Goal: Communication & Community: Answer question/provide support

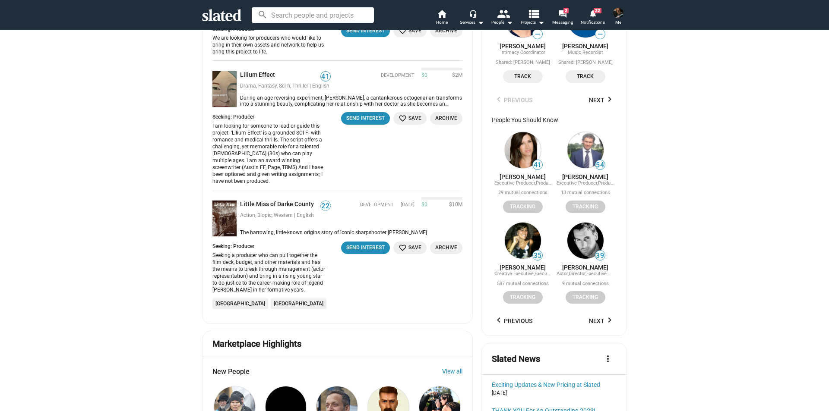
scroll to position [864, 0]
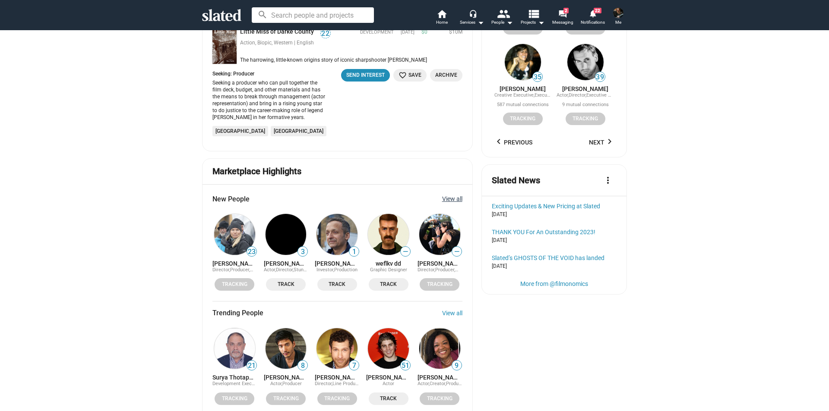
click at [451, 196] on link "View all" at bounding box center [452, 199] width 20 height 7
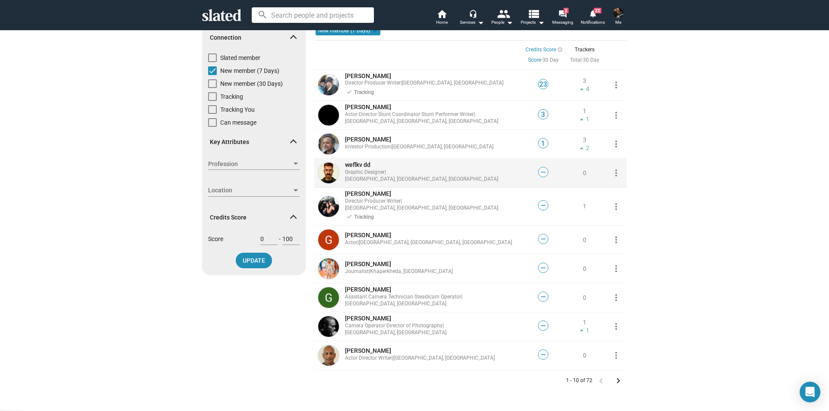
scroll to position [130, 0]
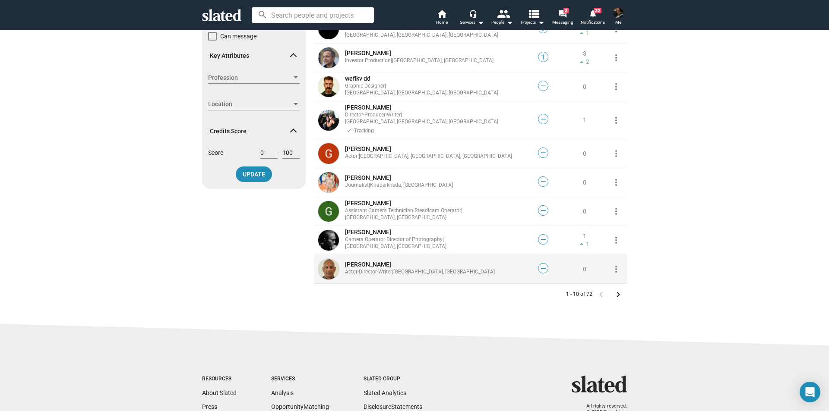
click at [614, 264] on mat-icon "more_vert" at bounding box center [616, 269] width 10 height 10
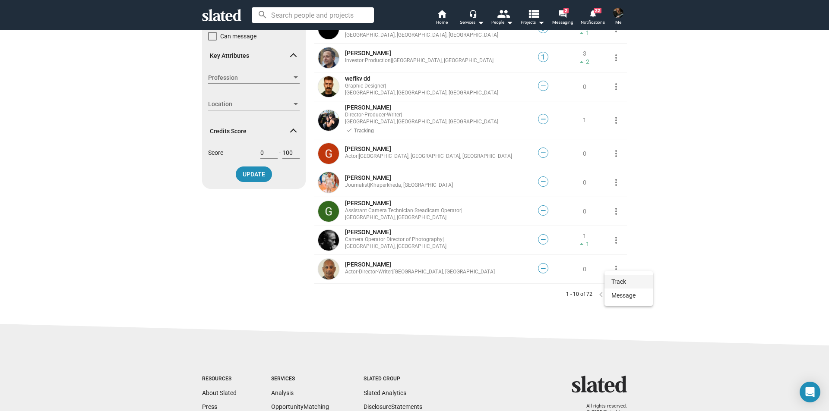
click at [618, 280] on button "Track" at bounding box center [628, 282] width 48 height 14
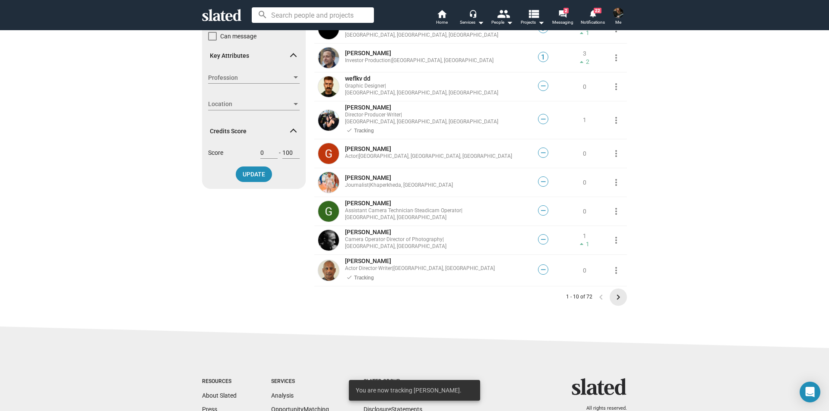
click at [614, 292] on mat-icon "keyboard_arrow_right" at bounding box center [618, 297] width 10 height 10
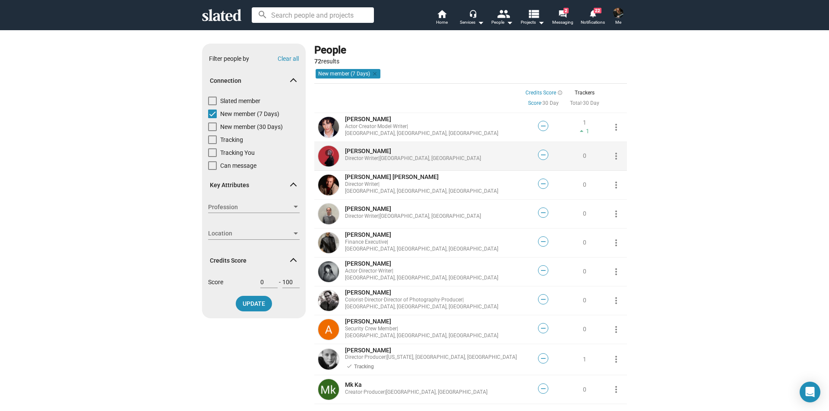
click at [614, 155] on mat-icon "more_vert" at bounding box center [616, 156] width 10 height 10
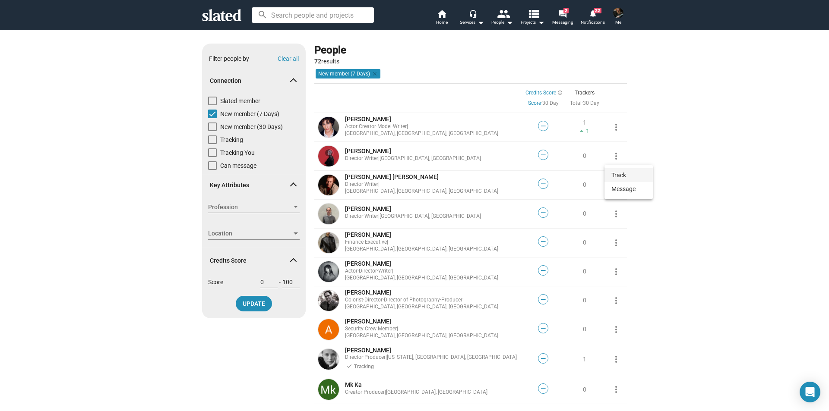
click at [617, 177] on button "Track" at bounding box center [628, 175] width 48 height 14
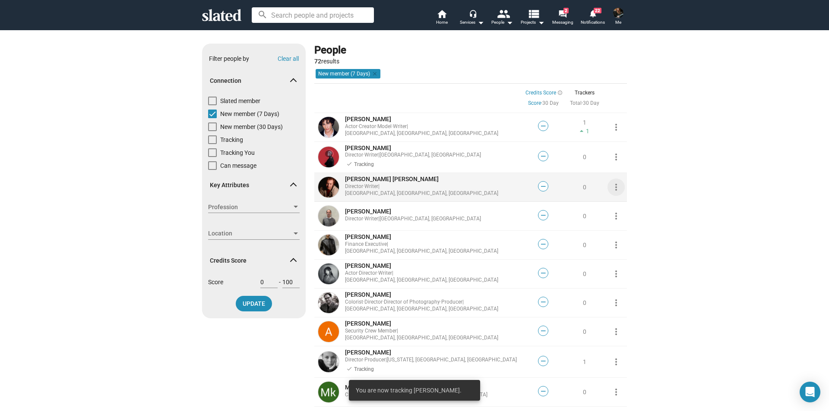
click at [614, 187] on mat-icon "more_vert" at bounding box center [616, 187] width 10 height 10
click at [617, 209] on button "Track" at bounding box center [628, 206] width 48 height 14
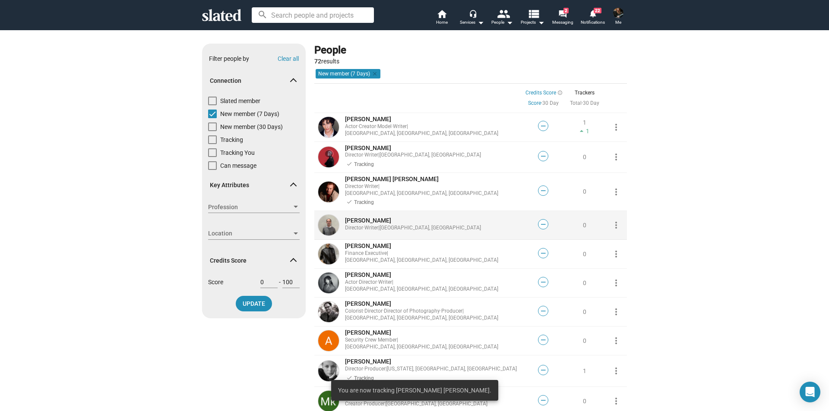
click at [611, 220] on mat-icon "more_vert" at bounding box center [616, 225] width 10 height 10
click at [618, 237] on button "Track" at bounding box center [628, 238] width 48 height 14
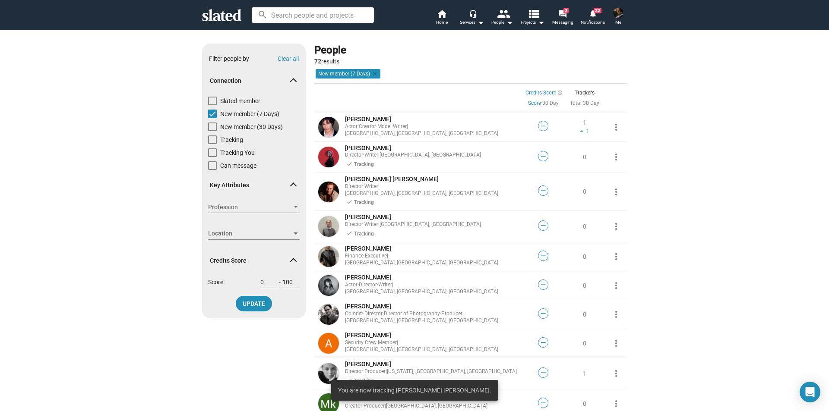
scroll to position [43, 0]
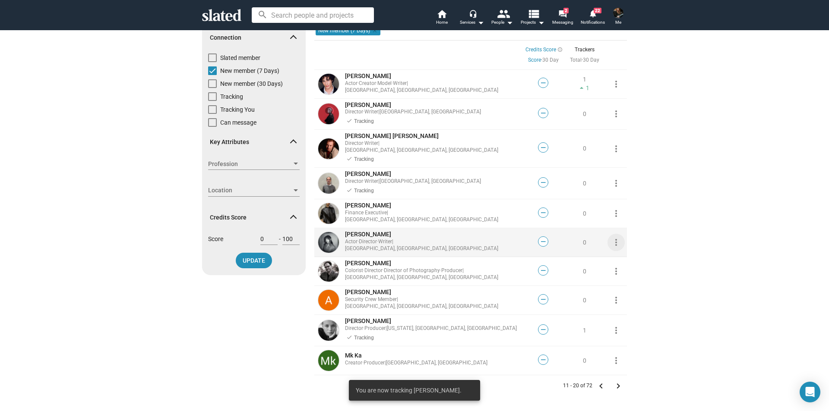
click at [613, 237] on mat-icon "more_vert" at bounding box center [616, 242] width 10 height 10
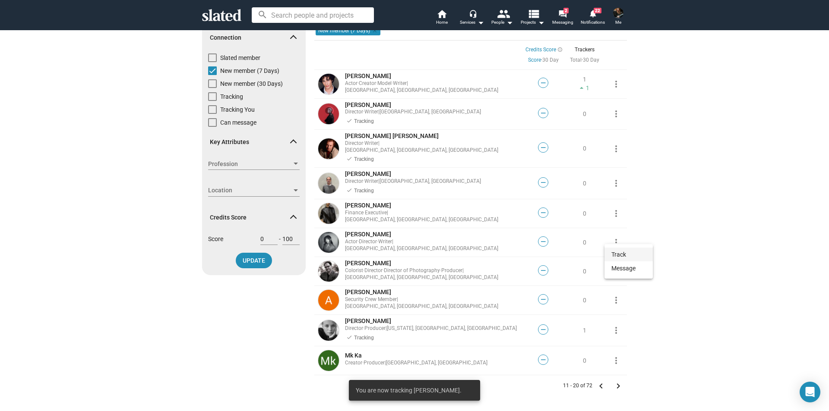
click at [619, 250] on button "Track" at bounding box center [628, 255] width 48 height 14
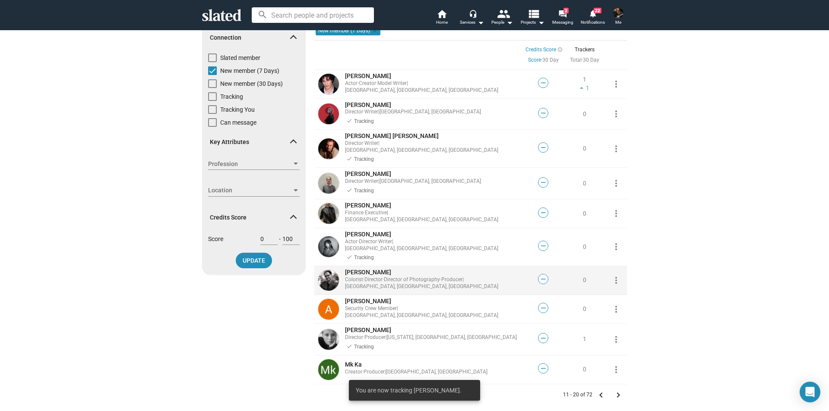
click at [612, 275] on mat-icon "more_vert" at bounding box center [616, 280] width 10 height 10
click at [616, 283] on button "Track" at bounding box center [628, 286] width 48 height 14
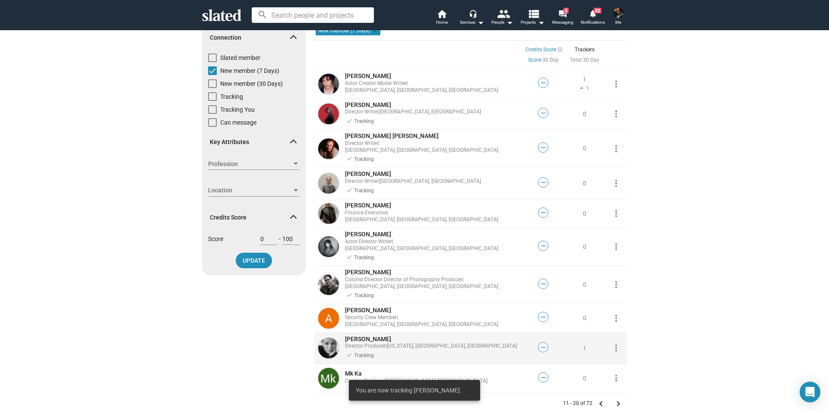
scroll to position [130, 0]
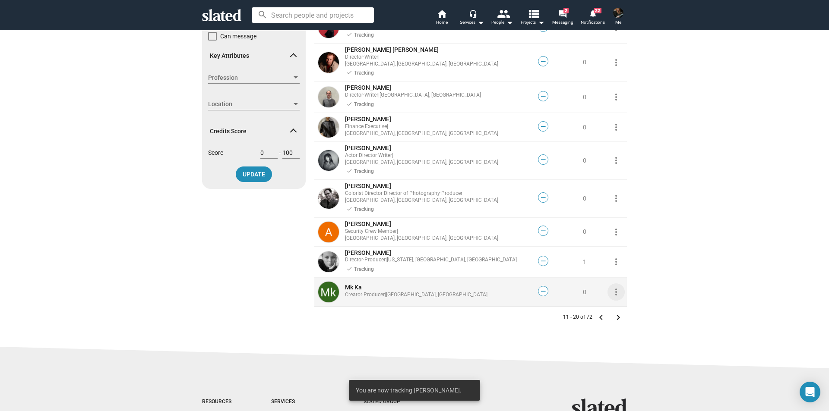
click at [613, 287] on mat-icon "more_vert" at bounding box center [616, 292] width 10 height 10
click at [619, 288] on button "Track" at bounding box center [628, 292] width 48 height 14
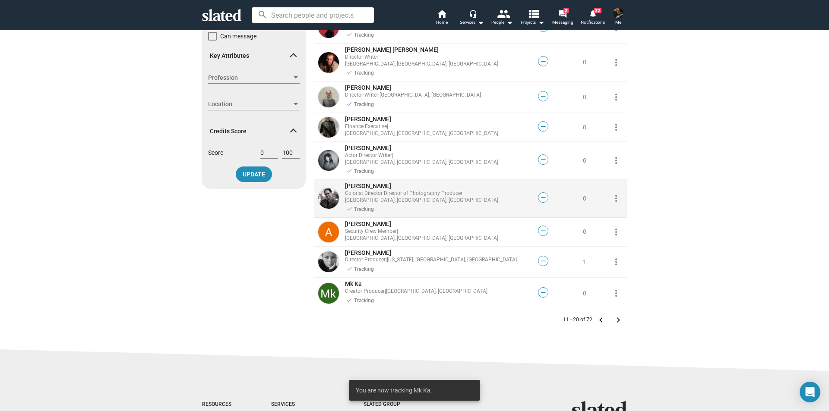
click at [617, 315] on mat-icon "keyboard_arrow_right" at bounding box center [618, 320] width 10 height 10
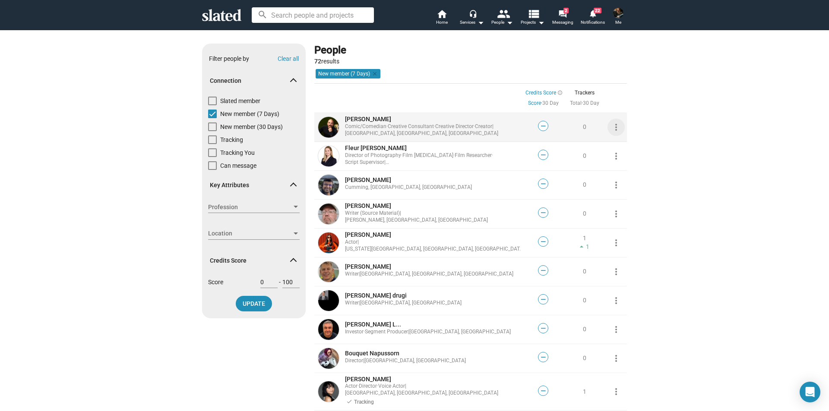
click at [614, 129] on mat-icon "more_vert" at bounding box center [616, 127] width 10 height 10
click at [616, 146] on button "Track" at bounding box center [628, 146] width 48 height 14
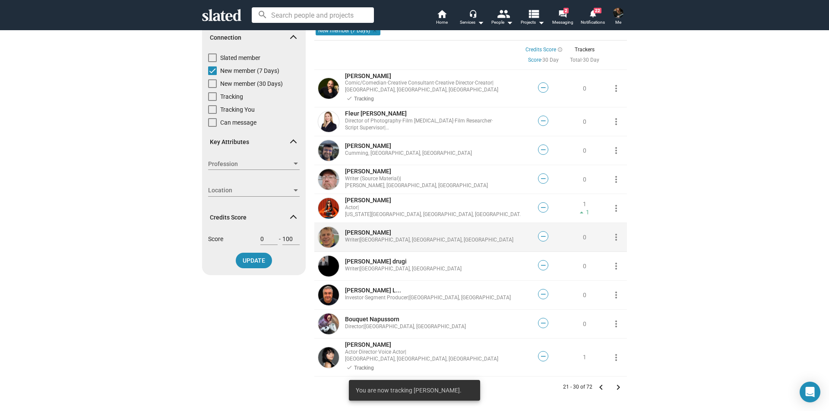
scroll to position [86, 0]
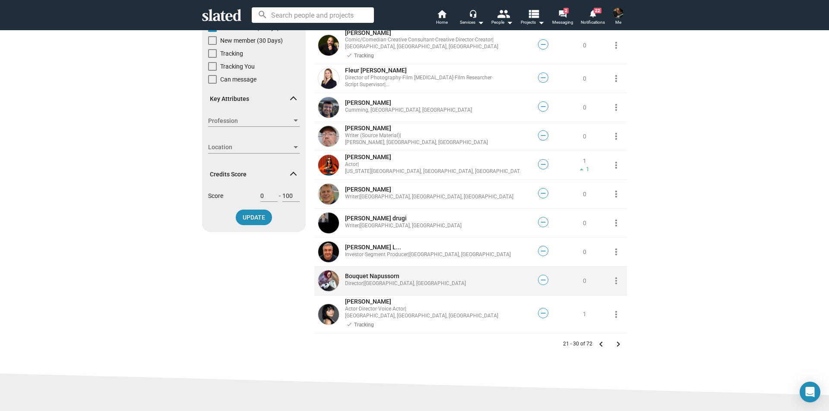
click at [614, 282] on mat-icon "more_vert" at bounding box center [616, 281] width 10 height 10
click at [619, 297] on button "Track" at bounding box center [628, 300] width 48 height 14
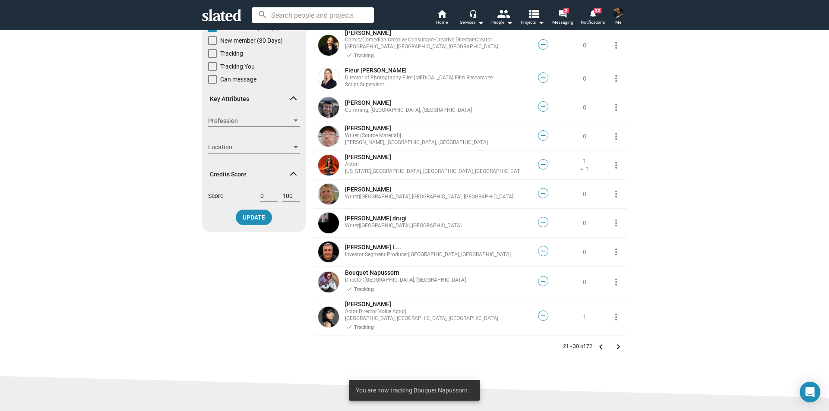
click at [614, 342] on mat-icon "keyboard_arrow_right" at bounding box center [618, 347] width 10 height 10
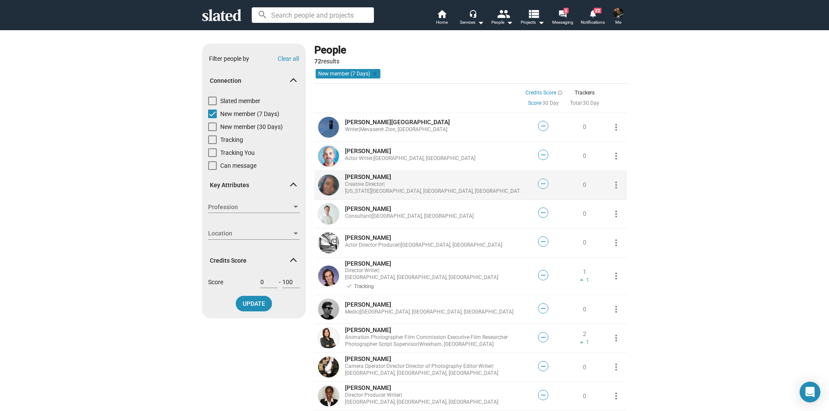
click at [613, 185] on mat-icon "more_vert" at bounding box center [616, 185] width 10 height 10
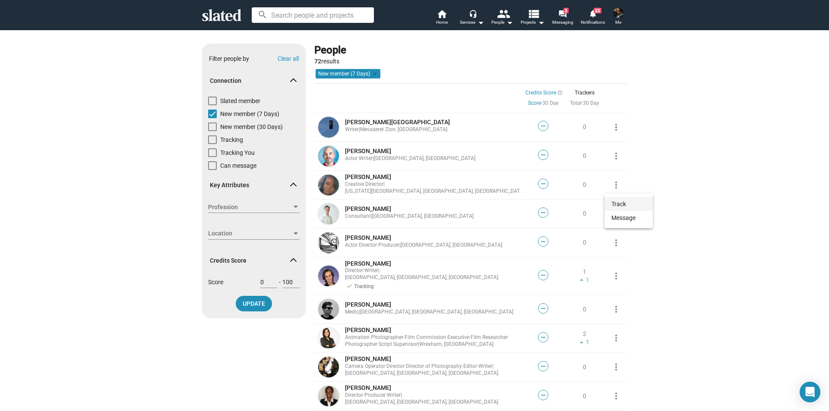
click at [618, 202] on button "Track" at bounding box center [628, 204] width 48 height 14
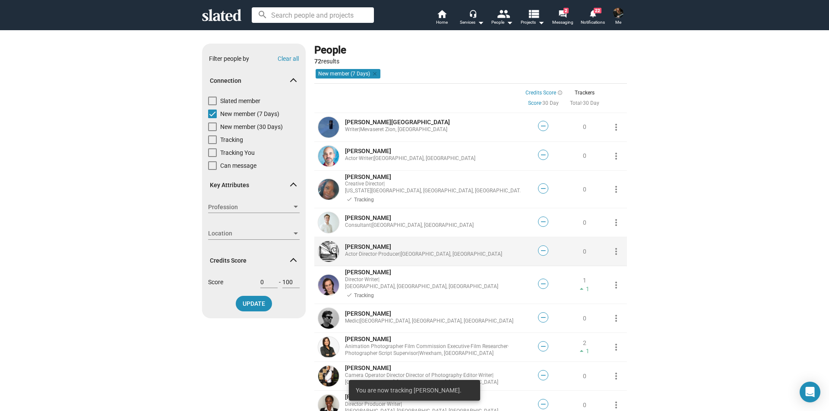
scroll to position [43, 0]
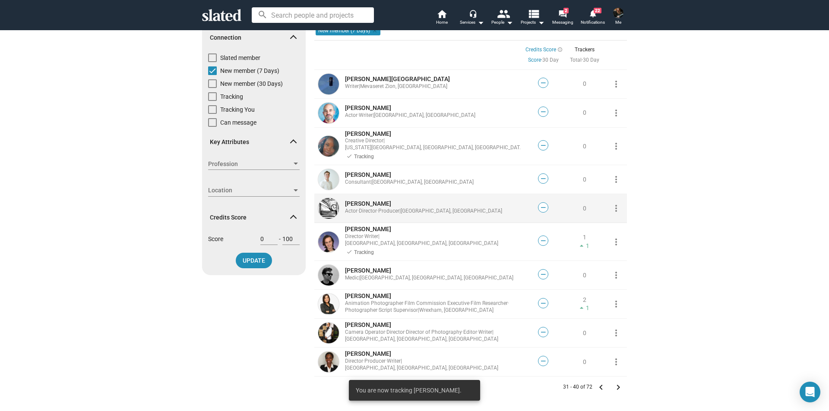
click at [613, 205] on mat-icon "more_vert" at bounding box center [616, 208] width 10 height 10
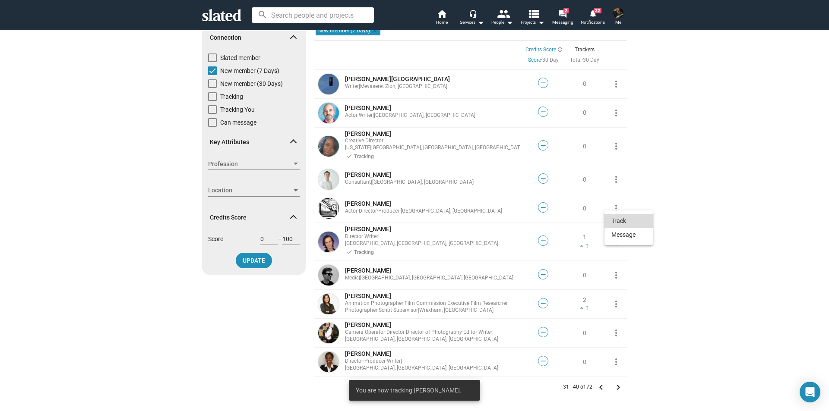
click at [619, 222] on button "Track" at bounding box center [628, 221] width 48 height 14
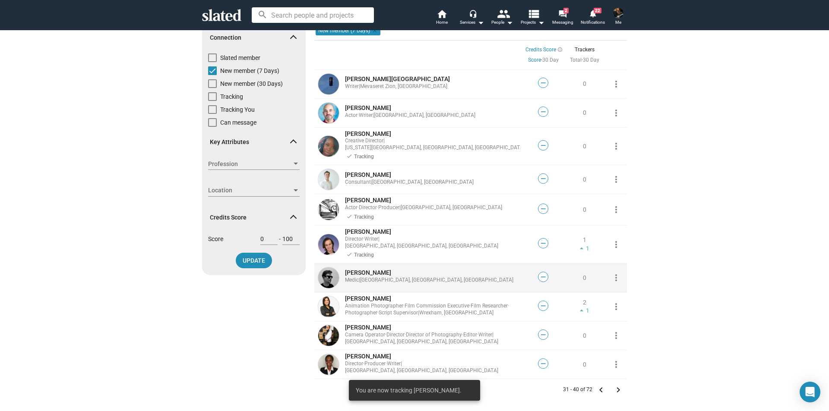
scroll to position [130, 0]
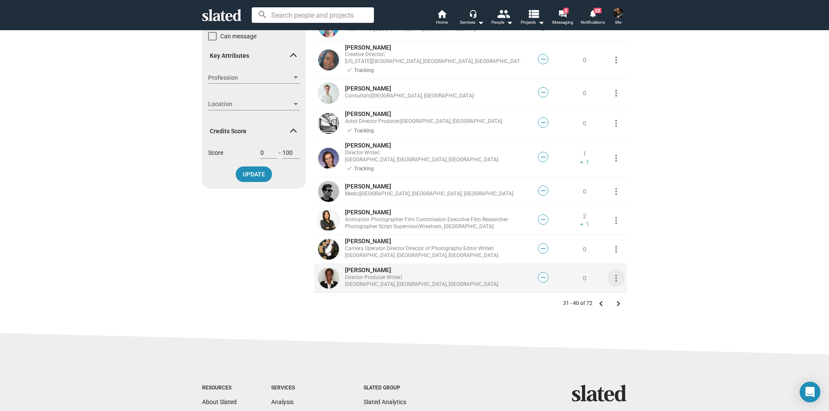
click at [613, 273] on mat-icon "more_vert" at bounding box center [616, 278] width 10 height 10
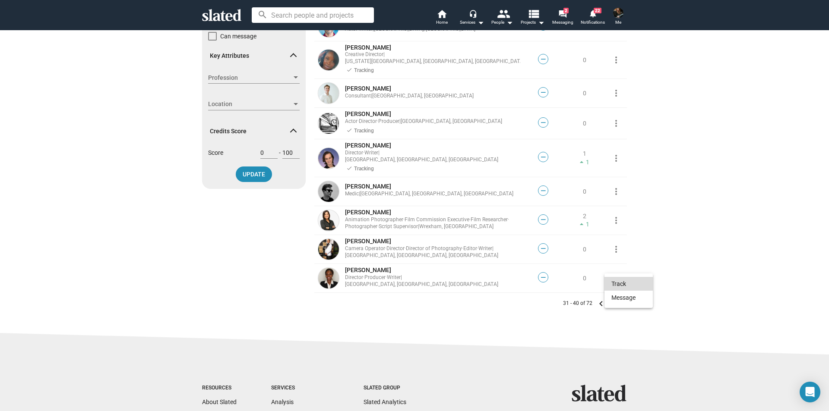
click at [617, 285] on button "Track" at bounding box center [628, 284] width 48 height 14
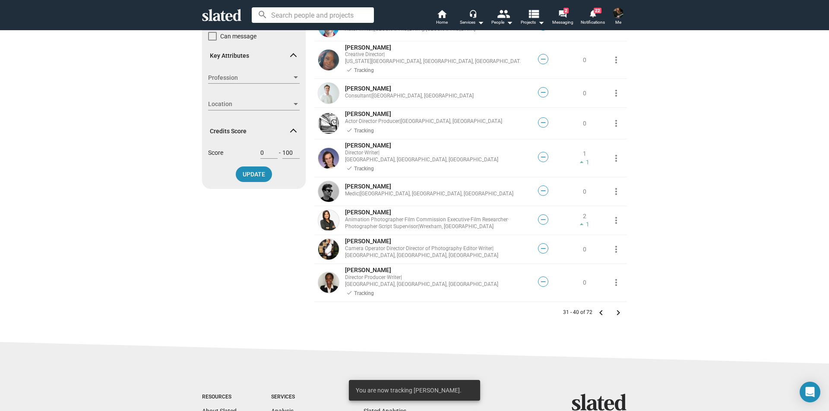
click at [614, 308] on mat-icon "keyboard_arrow_right" at bounding box center [618, 313] width 10 height 10
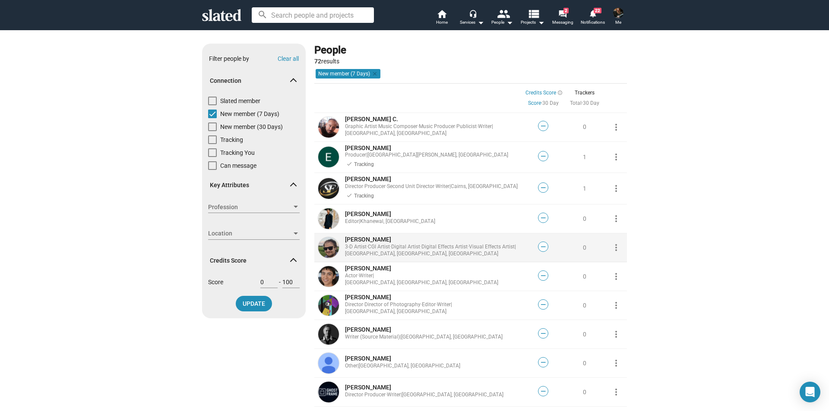
scroll to position [86, 0]
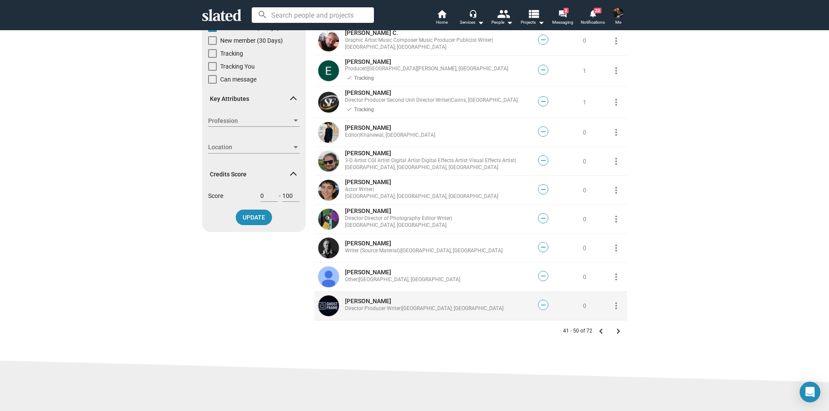
click at [614, 307] on mat-icon "more_vert" at bounding box center [616, 306] width 10 height 10
click at [617, 324] on button "Track" at bounding box center [628, 325] width 48 height 14
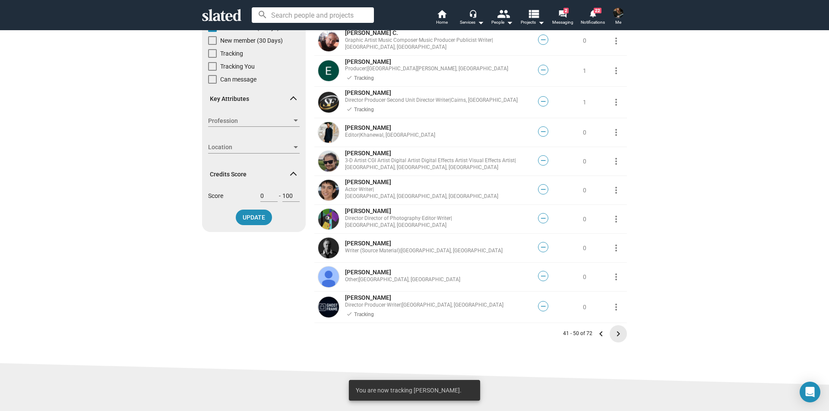
click at [615, 333] on mat-icon "keyboard_arrow_right" at bounding box center [618, 334] width 10 height 10
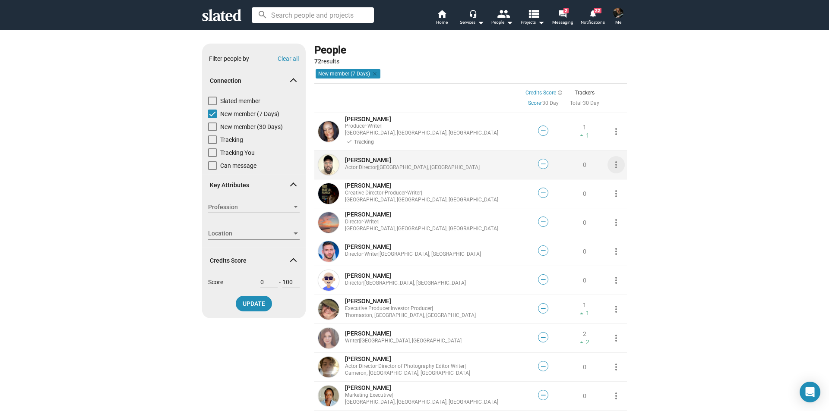
click at [614, 160] on mat-icon "more_vert" at bounding box center [616, 165] width 10 height 10
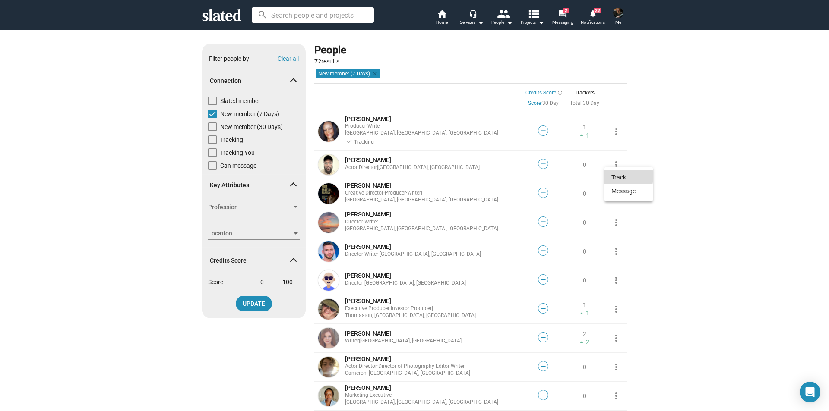
click at [616, 177] on button "Track" at bounding box center [628, 178] width 48 height 14
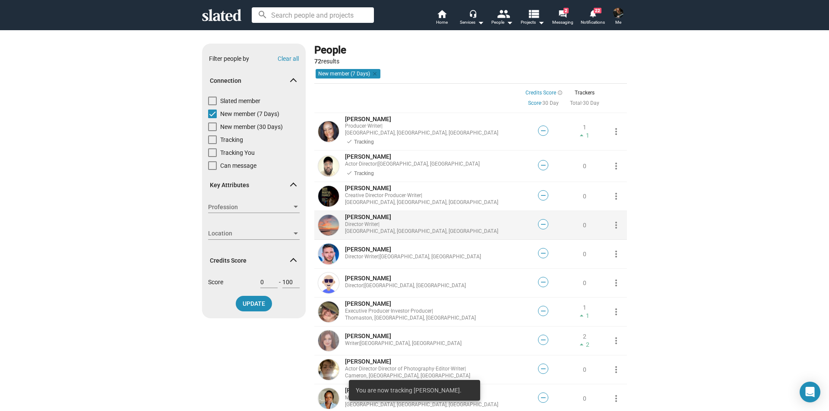
click at [614, 220] on mat-icon "more_vert" at bounding box center [616, 225] width 10 height 10
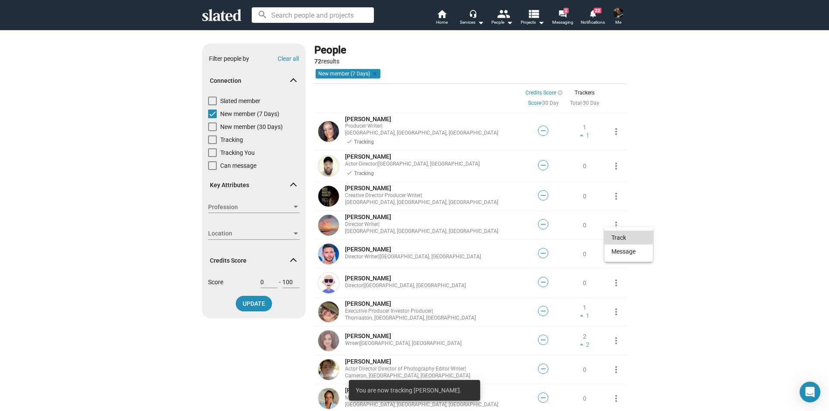
click at [617, 235] on button "Track" at bounding box center [628, 238] width 48 height 14
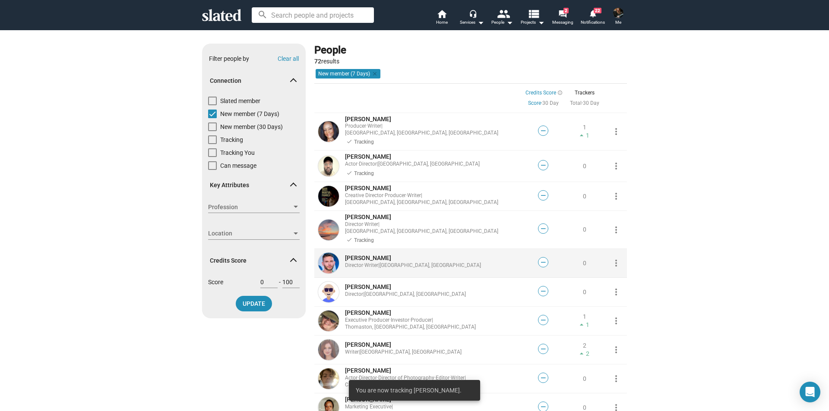
click at [611, 258] on mat-icon "more_vert" at bounding box center [616, 263] width 10 height 10
click at [618, 269] on button "Track" at bounding box center [628, 269] width 48 height 14
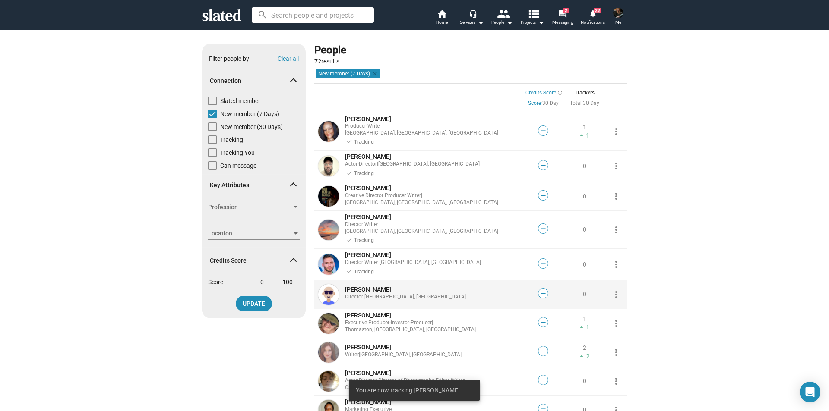
click at [611, 290] on mat-icon "more_vert" at bounding box center [616, 295] width 10 height 10
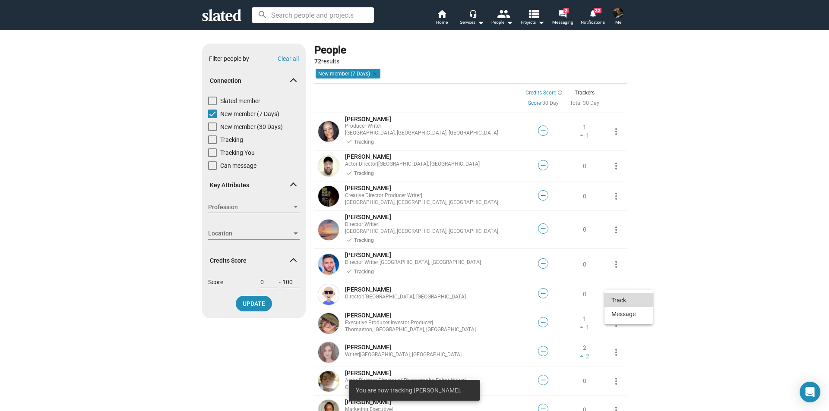
click at [619, 299] on button "Track" at bounding box center [628, 301] width 48 height 14
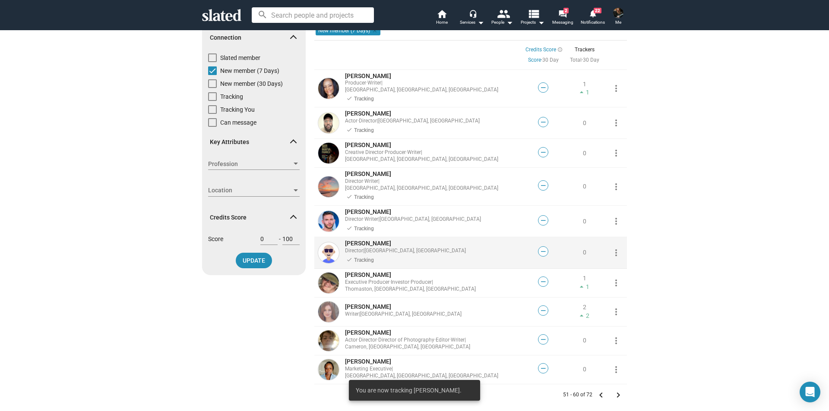
scroll to position [86, 0]
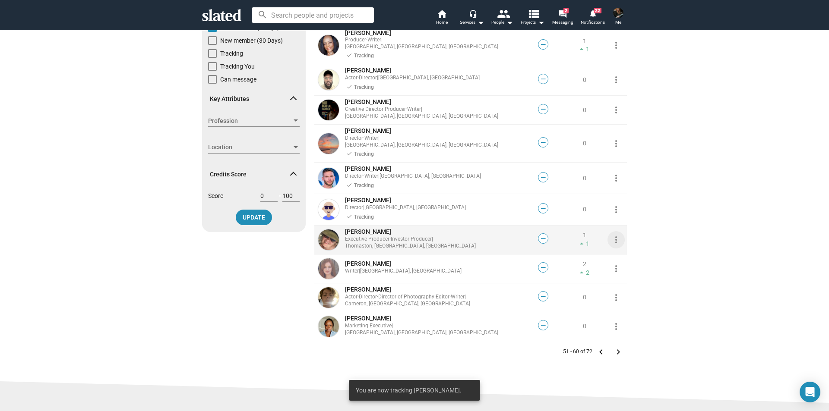
click at [614, 235] on mat-icon "more_vert" at bounding box center [616, 240] width 10 height 10
click at [619, 244] on button "Track" at bounding box center [628, 245] width 48 height 14
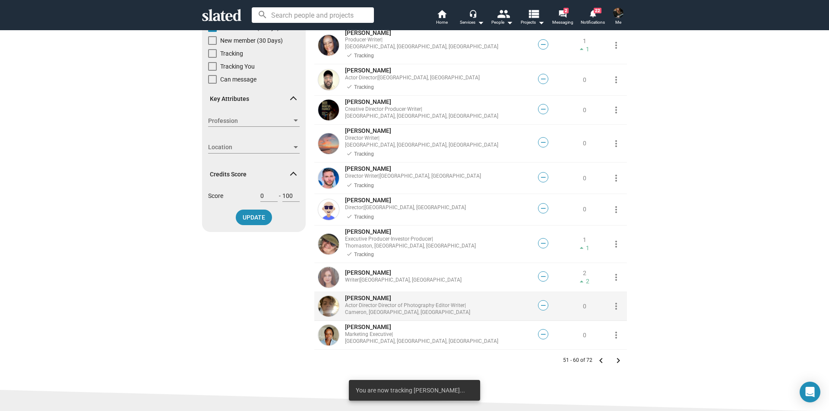
click at [615, 301] on mat-icon "more_vert" at bounding box center [616, 306] width 10 height 10
click at [619, 305] on button "Track" at bounding box center [628, 306] width 48 height 14
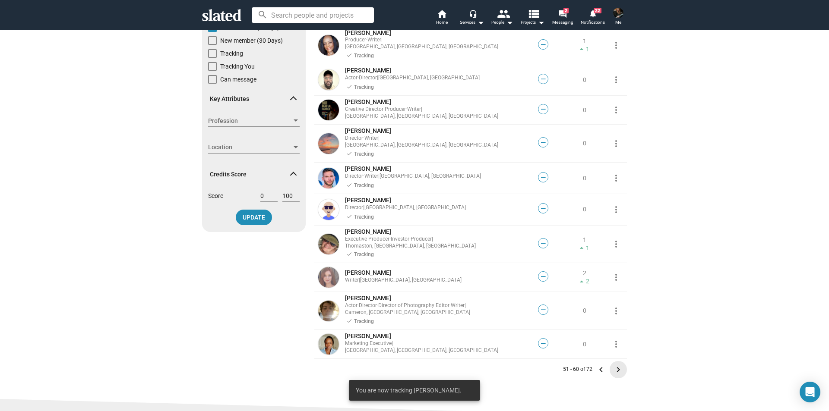
click at [614, 365] on mat-icon "keyboard_arrow_right" at bounding box center [618, 370] width 10 height 10
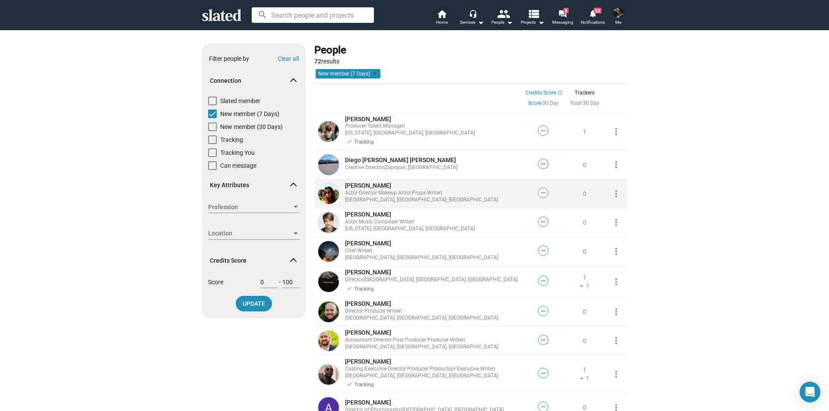
click at [614, 189] on mat-icon "more_vert" at bounding box center [616, 194] width 10 height 10
click at [614, 203] on button "Track" at bounding box center [628, 206] width 48 height 14
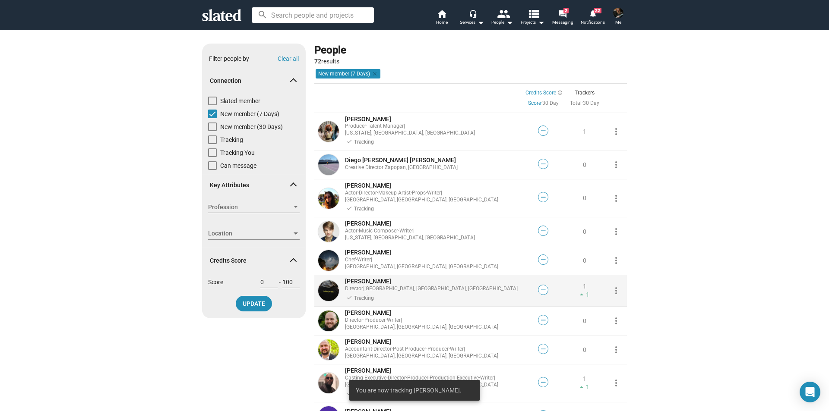
scroll to position [86, 0]
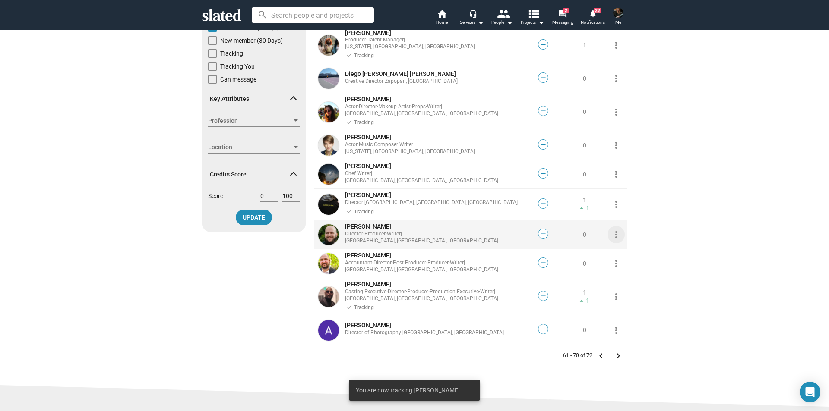
click at [611, 230] on mat-icon "more_vert" at bounding box center [616, 235] width 10 height 10
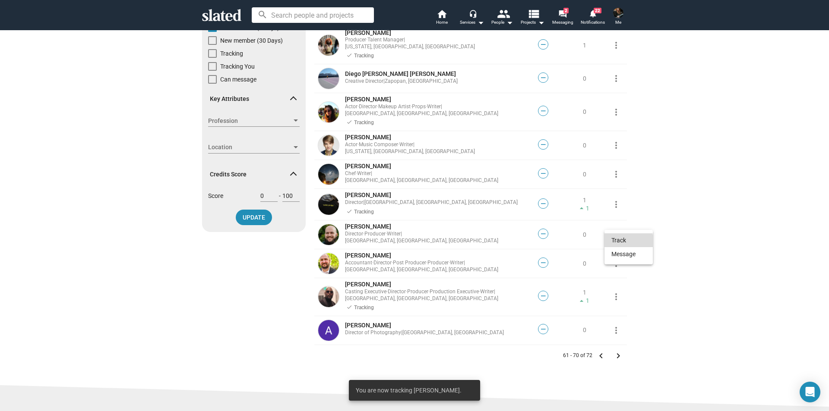
click at [613, 242] on button "Track" at bounding box center [628, 241] width 48 height 14
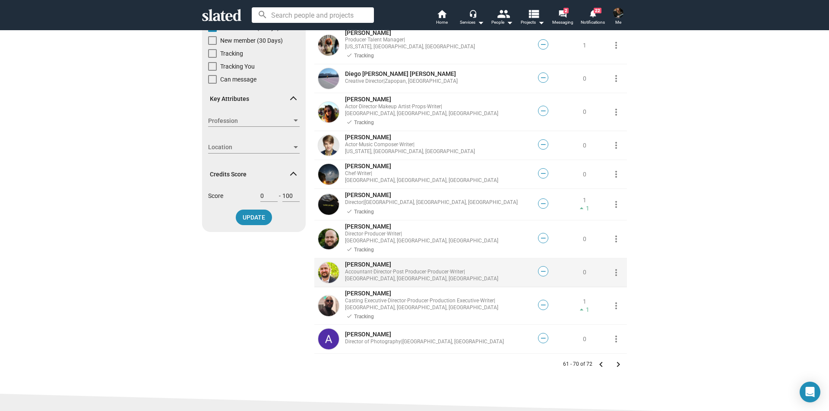
click at [613, 268] on mat-icon "more_vert" at bounding box center [616, 273] width 10 height 10
click at [614, 269] on button "Track" at bounding box center [628, 272] width 48 height 14
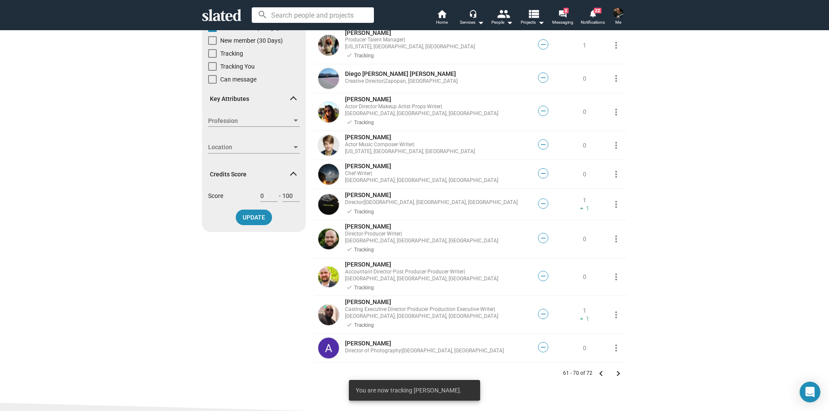
click at [614, 369] on mat-icon "keyboard_arrow_right" at bounding box center [618, 374] width 10 height 10
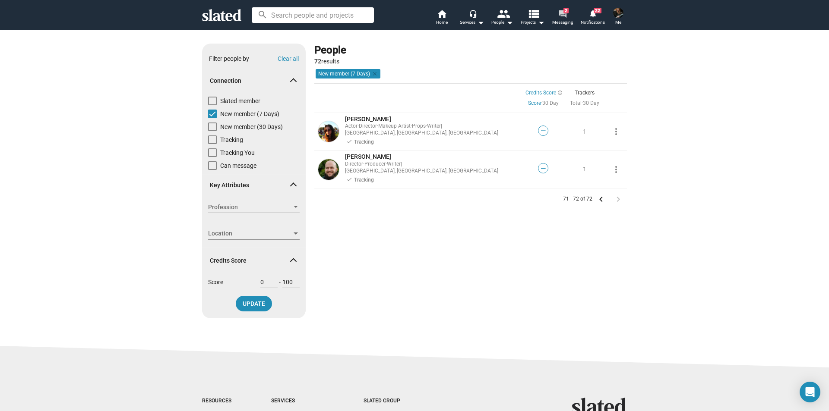
click at [562, 12] on mat-icon "forum" at bounding box center [562, 13] width 8 height 8
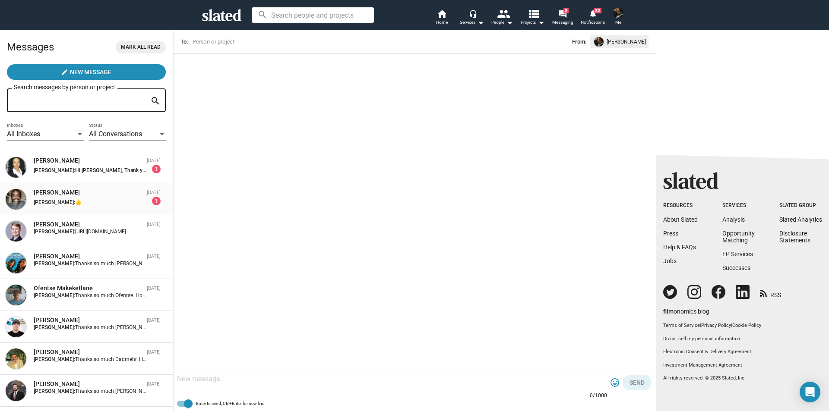
click at [77, 202] on div "[PERSON_NAME]: 👍" at bounding box center [90, 202] width 113 height 6
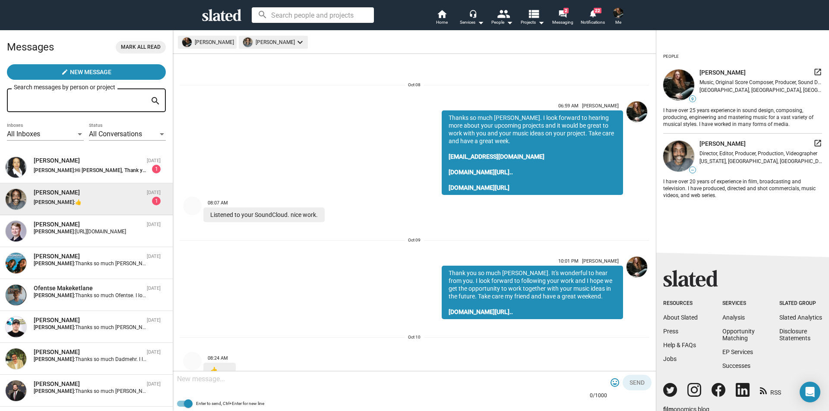
scroll to position [26, 0]
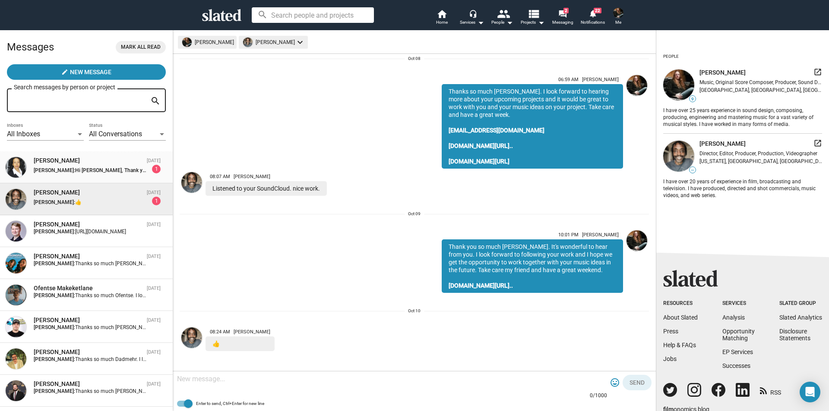
click at [112, 171] on span "Hi [PERSON_NAME], Thank you for your message. I’m preparing a 10-minute proof o…" at bounding box center [365, 171] width 581 height 6
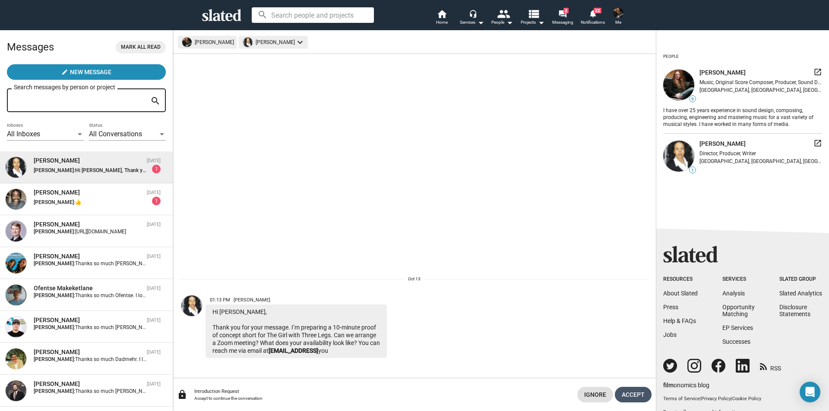
click at [636, 395] on span "Accept" at bounding box center [633, 395] width 23 height 16
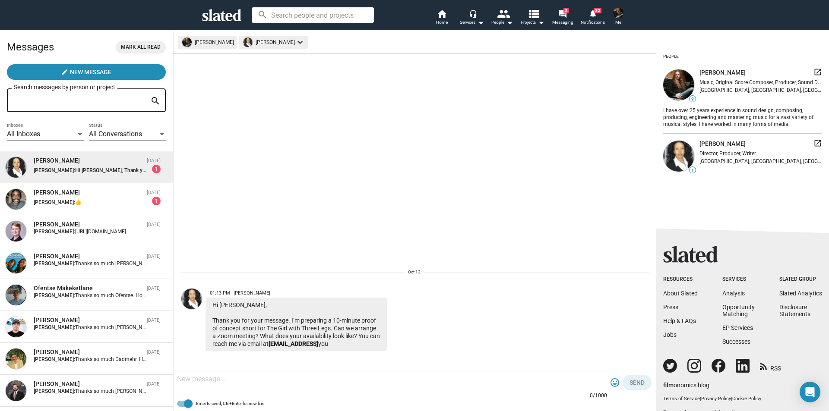
click at [248, 386] on div at bounding box center [392, 379] width 430 height 25
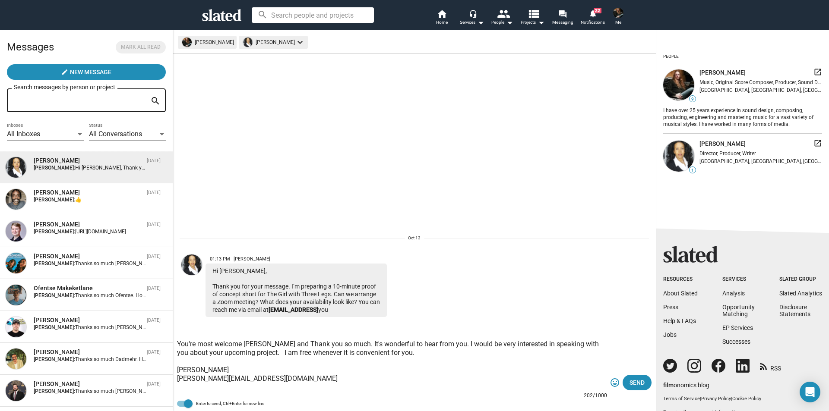
click at [201, 370] on textarea "You're most welcome [PERSON_NAME] and Thank you so much. It's wonderful to hear…" at bounding box center [392, 366] width 430 height 52
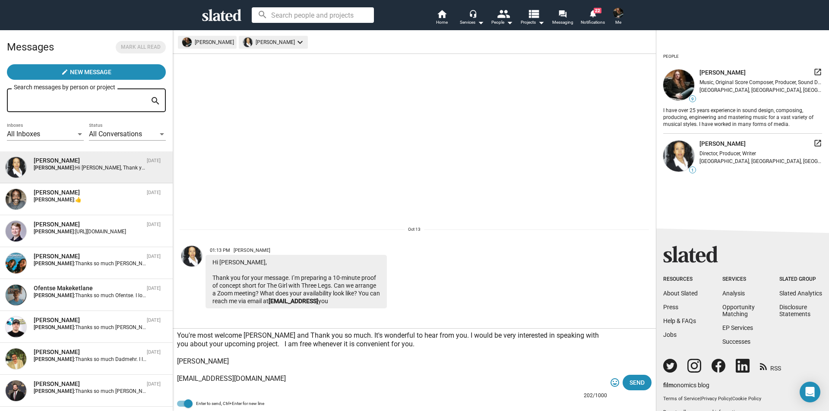
click at [297, 379] on textarea "You're most welcome [PERSON_NAME] and Thank you so much. It's wonderful to hear…" at bounding box center [392, 362] width 430 height 60
click at [200, 360] on textarea "You're most welcome [PERSON_NAME] and Thank you so much. It's wonderful to hear…" at bounding box center [392, 362] width 430 height 60
click at [317, 386] on textarea "You're most welcome [PERSON_NAME] and Thank you so much. It's wonderful to hear…" at bounding box center [392, 362] width 430 height 60
paste textarea "[URL][DOMAIN_NAME]"
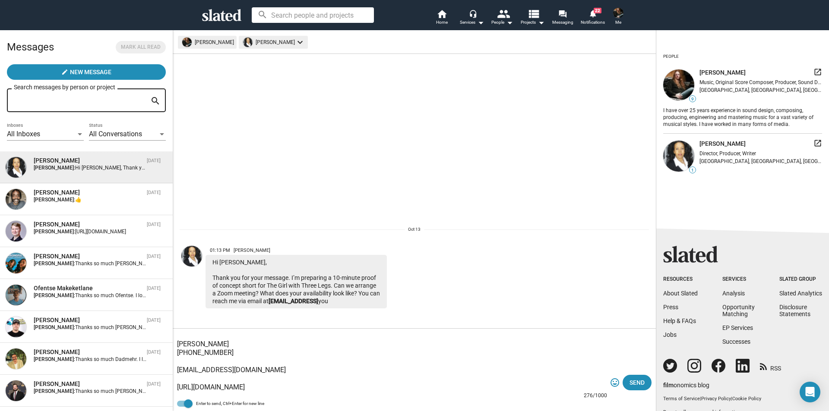
click at [181, 392] on textarea "You're most welcome [PERSON_NAME] and Thank you so much. It's wonderful to hear…" at bounding box center [392, 362] width 430 height 60
paste textarea "[URL][DOMAIN_NAME]"
type textarea "You're most welcome [PERSON_NAME] and Thank you so much. It's wonderful to hear…"
click at [633, 380] on span "Send" at bounding box center [637, 383] width 15 height 16
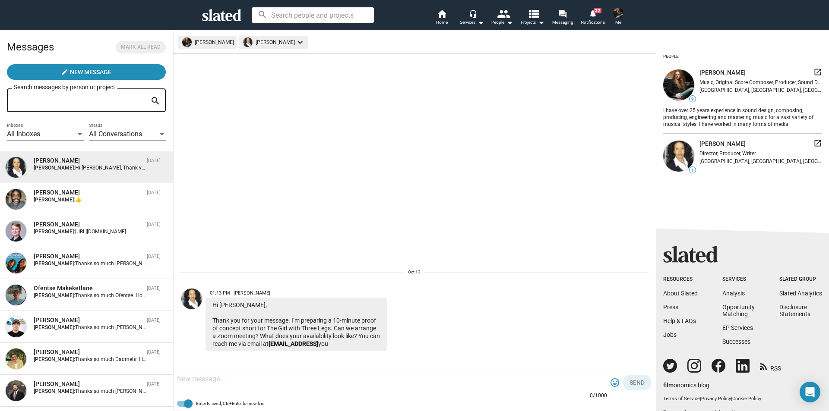
scroll to position [0, 0]
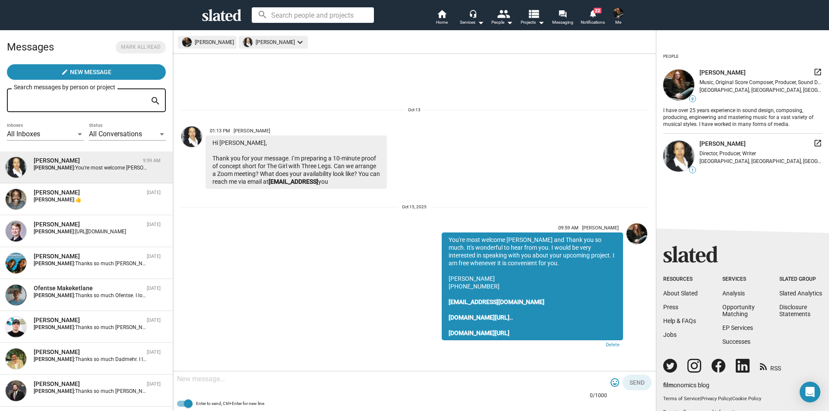
click at [221, 16] on icon at bounding box center [221, 15] width 39 height 12
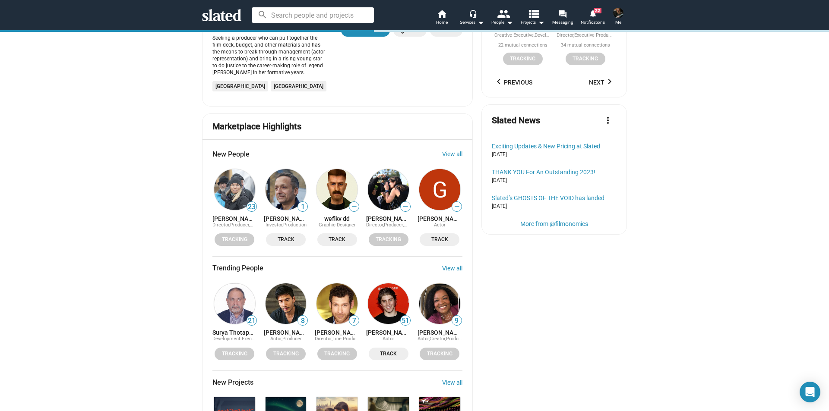
scroll to position [1079, 0]
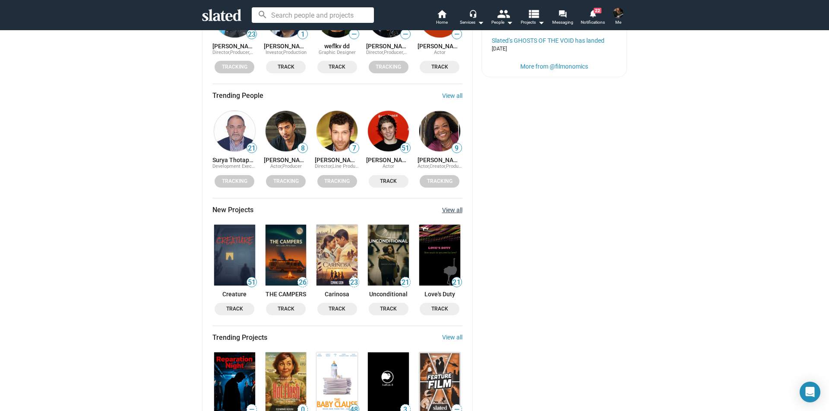
click at [453, 207] on link "View all" at bounding box center [452, 210] width 20 height 7
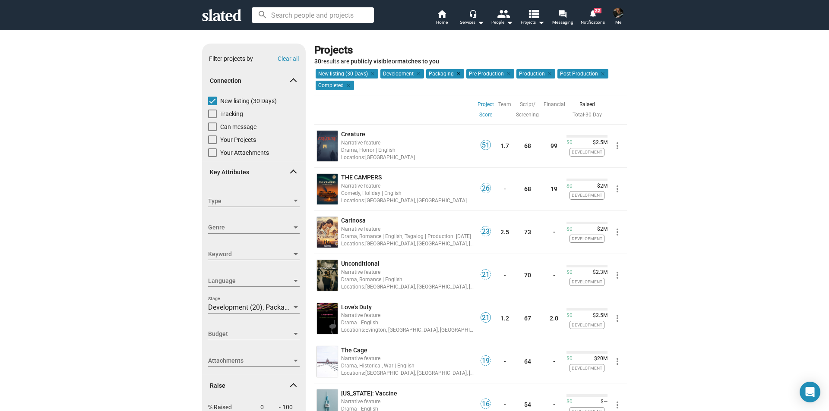
click at [454, 73] on mat-icon "clear" at bounding box center [458, 74] width 8 height 8
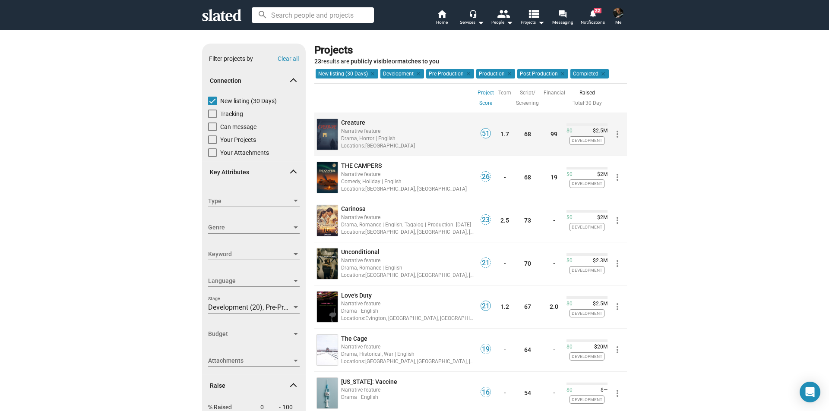
click at [614, 137] on mat-icon "more_vert" at bounding box center [617, 134] width 10 height 10
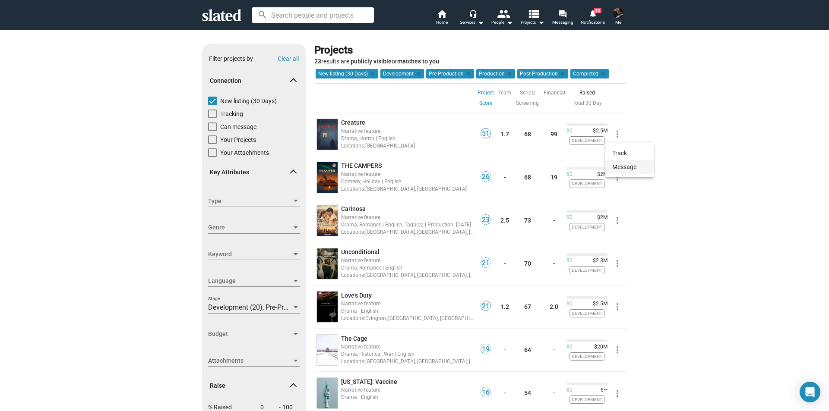
click at [617, 168] on button "Message" at bounding box center [629, 167] width 48 height 14
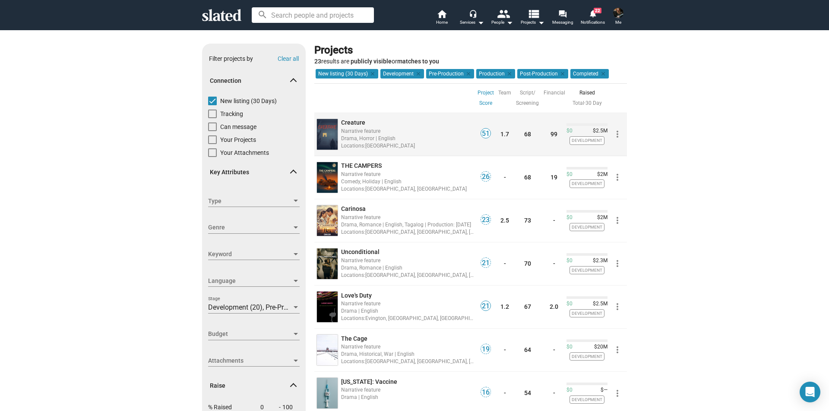
click at [612, 136] on mat-icon "more_vert" at bounding box center [617, 134] width 10 height 10
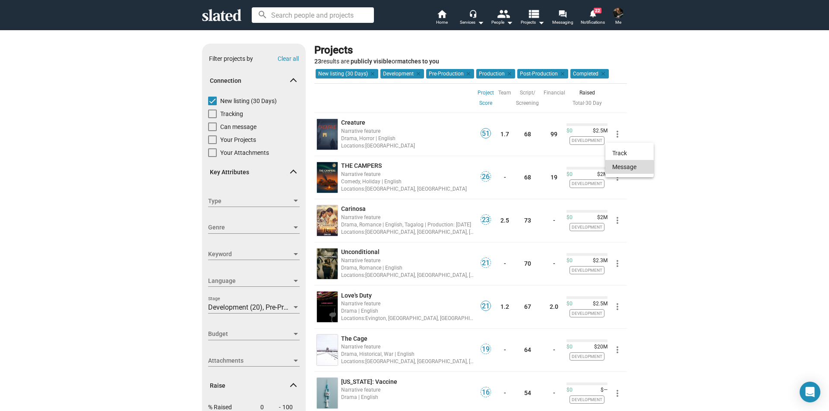
click at [614, 167] on button "Message" at bounding box center [629, 167] width 48 height 14
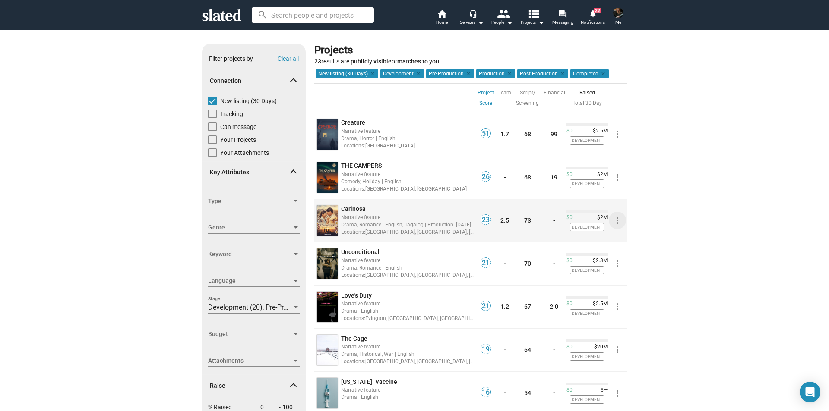
click at [614, 223] on mat-icon "more_vert" at bounding box center [617, 220] width 10 height 10
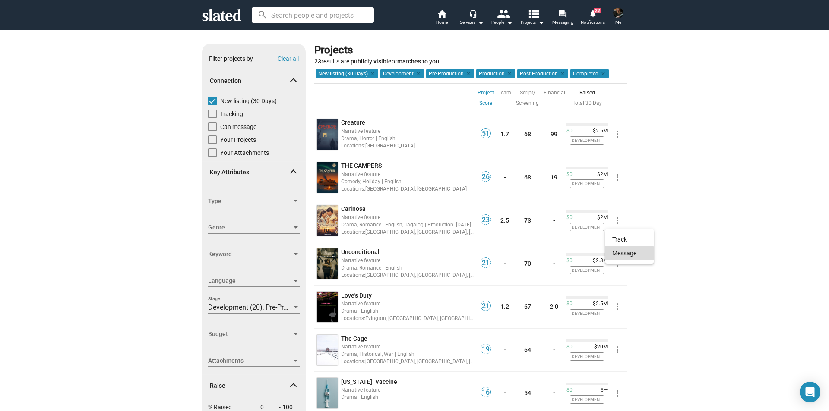
click at [620, 255] on button "Message" at bounding box center [629, 254] width 48 height 14
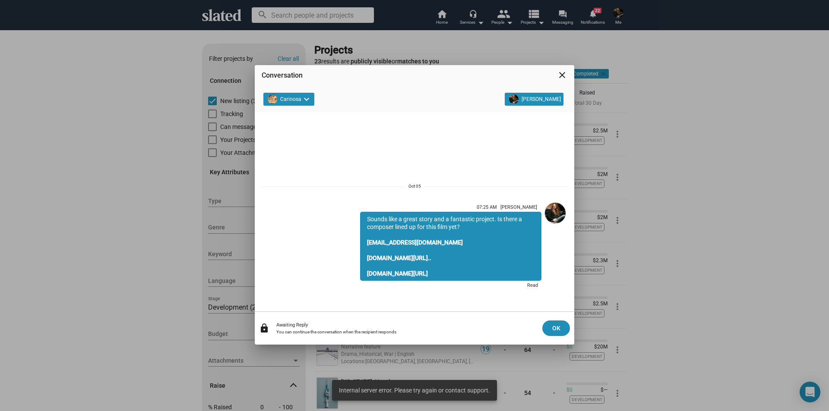
drag, startPoint x: 364, startPoint y: 215, endPoint x: 477, endPoint y: 242, distance: 115.3
click at [477, 242] on div "Sounds like a great story and a fantastic project. Is there a composer lined up…" at bounding box center [450, 246] width 181 height 69
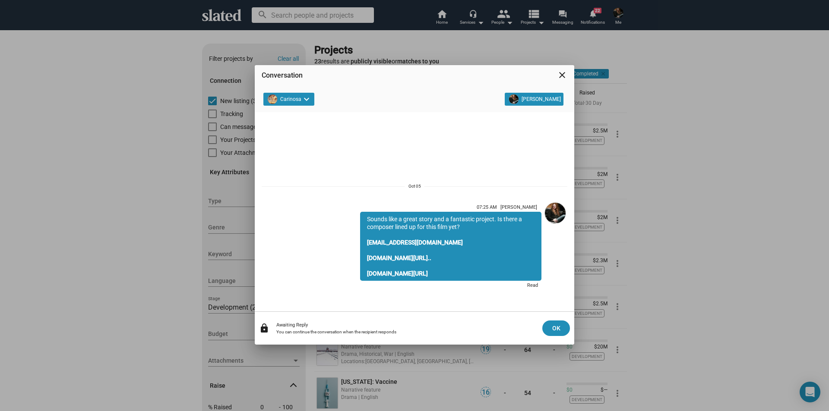
copy div "Sounds like a great story and a fantastic project. Is there a composer lined up…"
click at [399, 258] on link "[DOMAIN_NAME][URL].." at bounding box center [399, 258] width 64 height 7
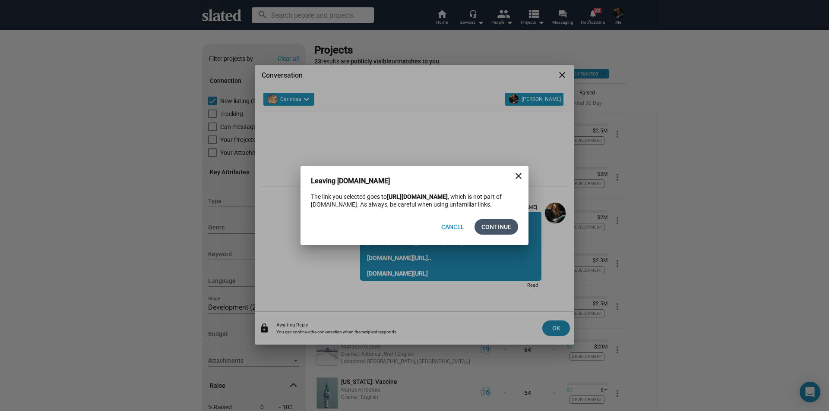
click at [498, 228] on span "Continue" at bounding box center [496, 227] width 30 height 16
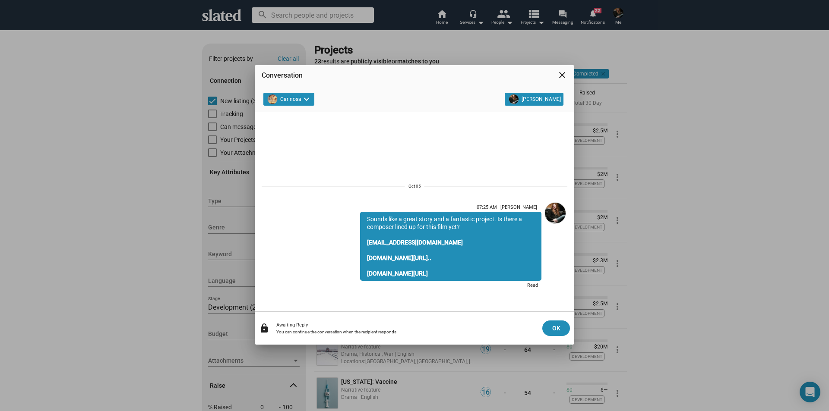
click at [563, 75] on mat-icon "close" at bounding box center [562, 75] width 10 height 10
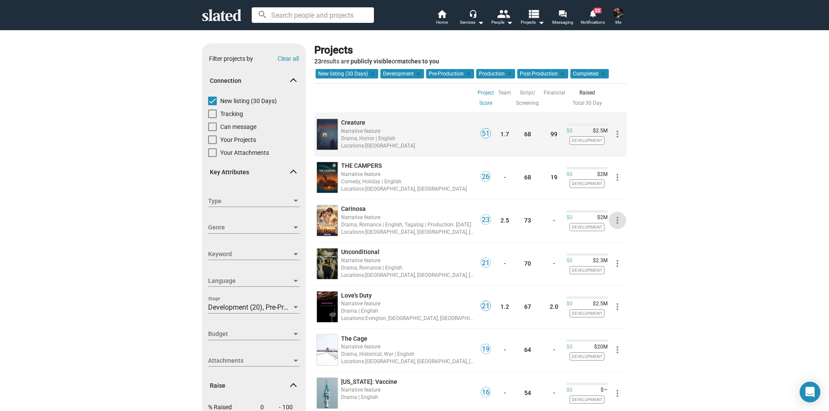
click at [614, 136] on mat-icon "more_vert" at bounding box center [617, 134] width 10 height 10
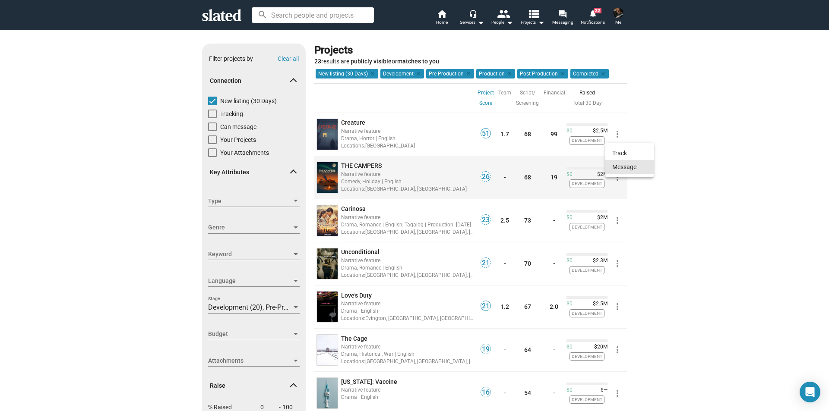
drag, startPoint x: 617, startPoint y: 167, endPoint x: 618, endPoint y: 173, distance: 5.6
click at [618, 172] on button "Message" at bounding box center [629, 167] width 48 height 14
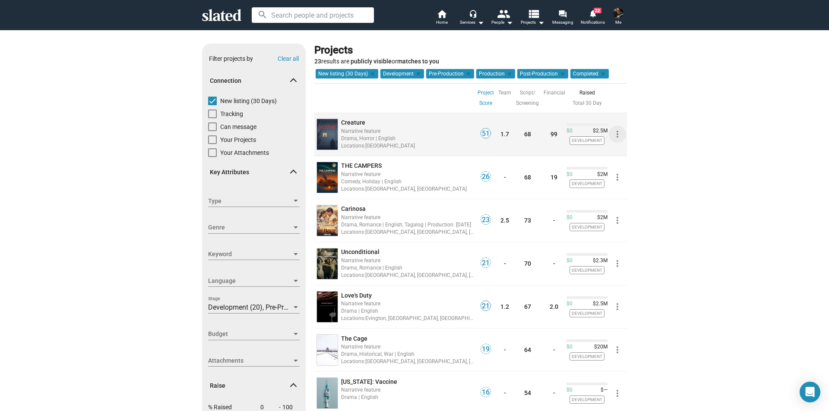
click at [614, 134] on mat-icon "more_vert" at bounding box center [617, 134] width 10 height 10
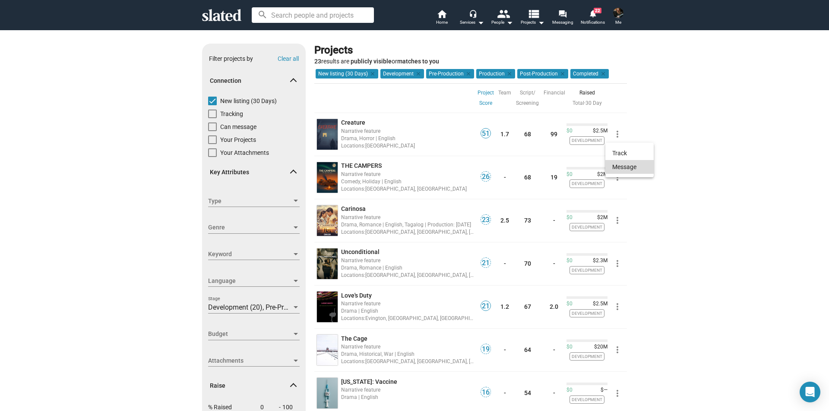
click at [621, 166] on button "Message" at bounding box center [629, 167] width 48 height 14
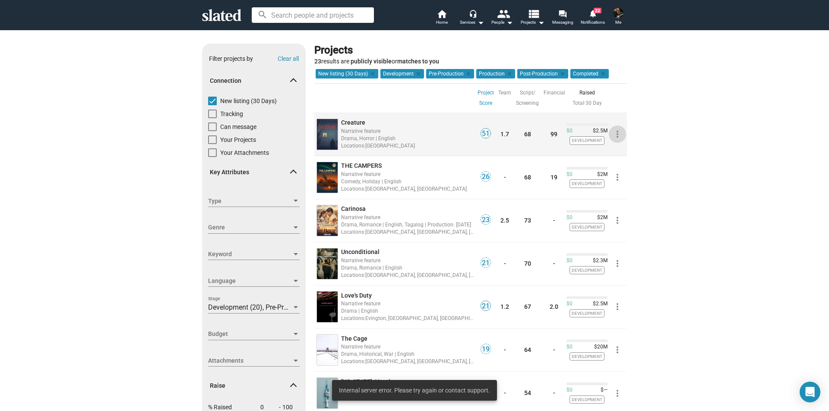
click at [612, 136] on mat-icon "more_vert" at bounding box center [617, 134] width 10 height 10
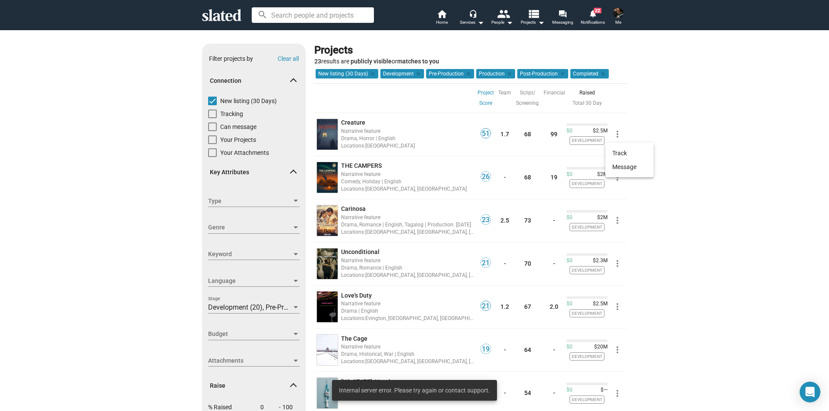
click at [649, 247] on div at bounding box center [414, 205] width 829 height 411
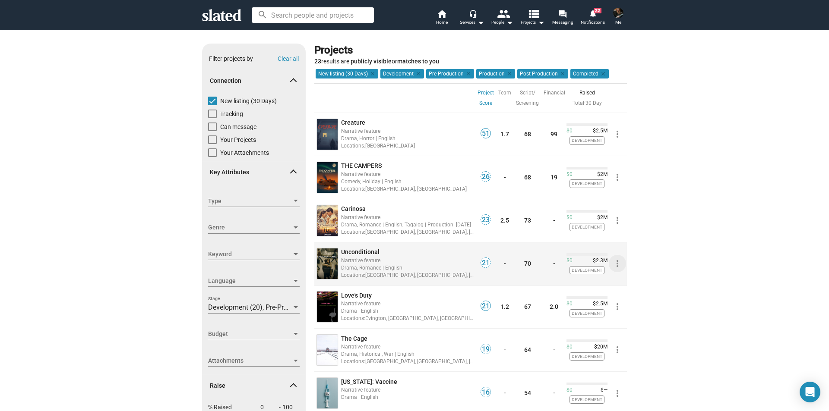
click at [614, 263] on mat-icon "more_vert" at bounding box center [617, 264] width 10 height 10
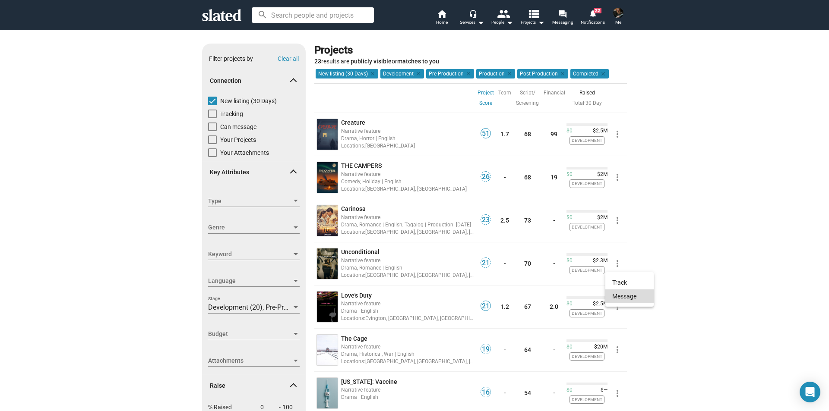
click at [621, 297] on button "Message" at bounding box center [629, 297] width 48 height 14
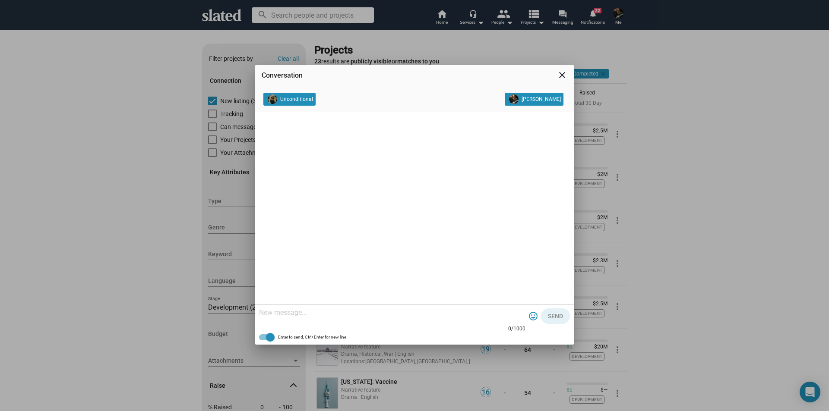
click at [297, 313] on textarea at bounding box center [392, 313] width 266 height 9
paste textarea "Sounds like a great story and a fantastic project. Is there a composer lined up…"
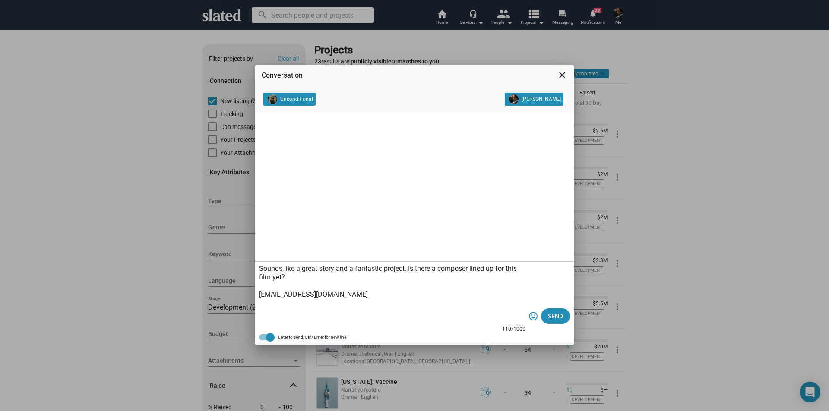
paste textarea "[URL][DOMAIN_NAME]"
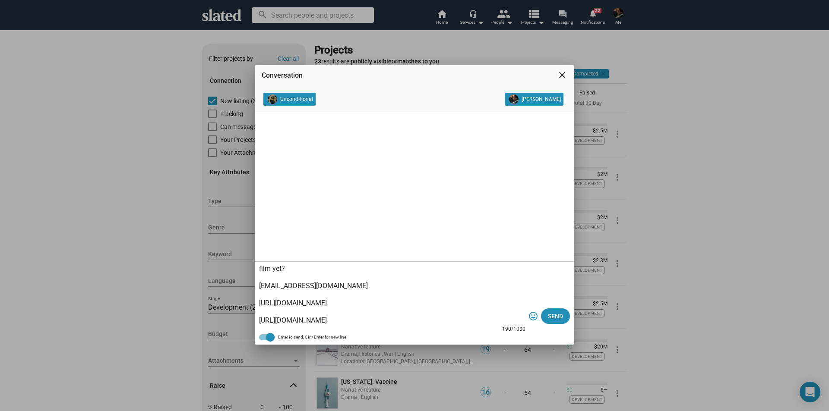
drag, startPoint x: 259, startPoint y: 265, endPoint x: 411, endPoint y: 319, distance: 160.9
click at [411, 319] on textarea "Sounds like a great story and a fantastic project. Is there a composer lined up…" at bounding box center [392, 295] width 266 height 60
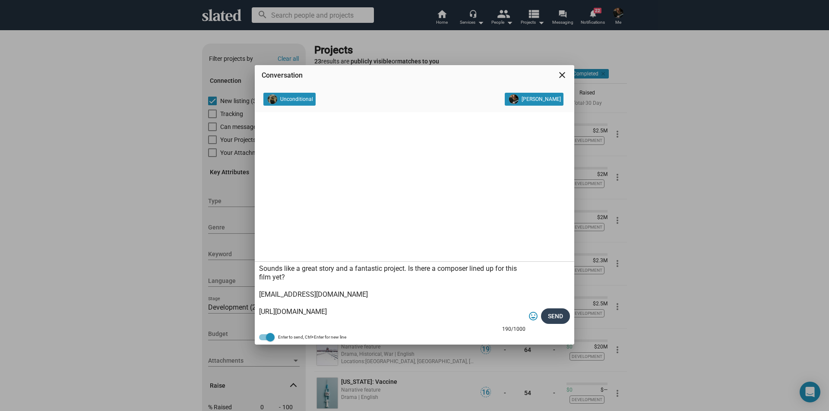
type textarea "Sounds like a great story and a fantastic project. Is there a composer lined up…"
click at [554, 315] on span "Send" at bounding box center [555, 317] width 15 height 16
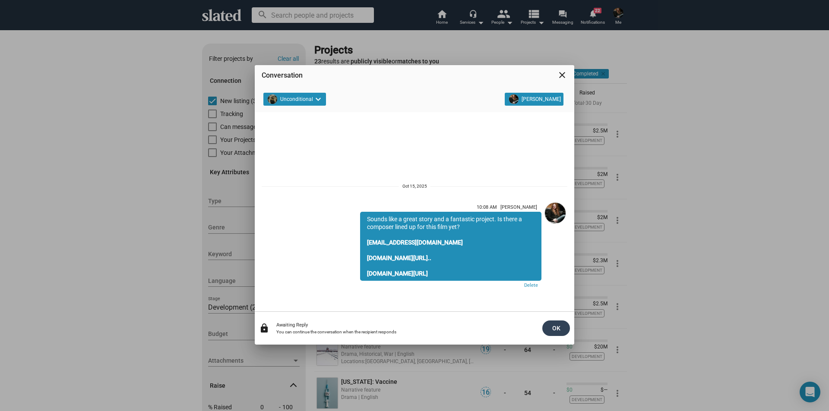
click at [554, 325] on span "OK" at bounding box center [556, 329] width 14 height 16
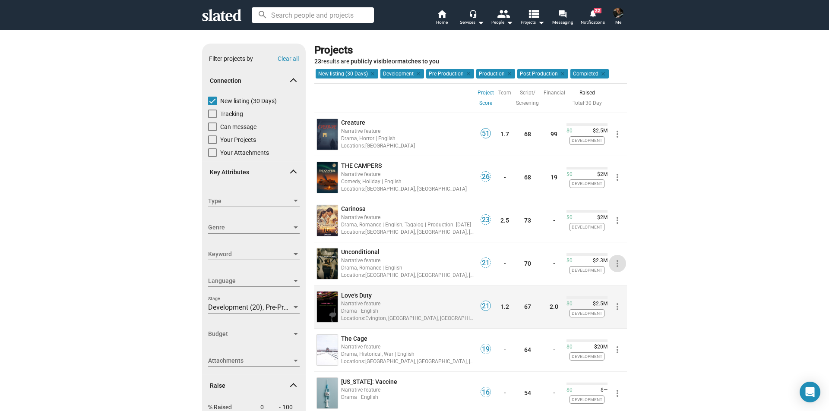
scroll to position [43, 0]
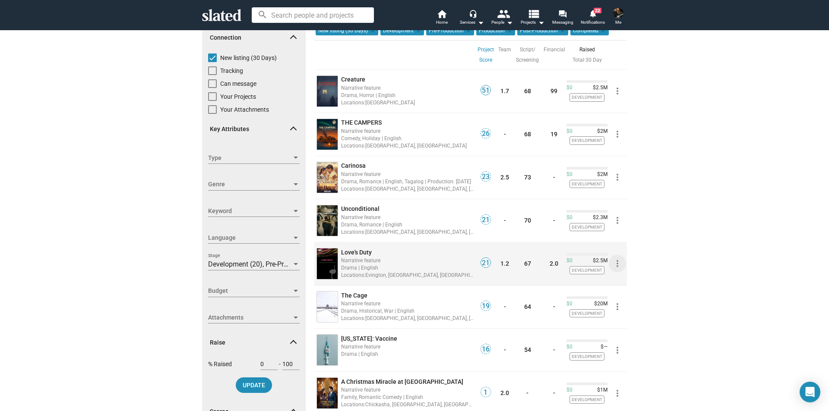
click at [614, 264] on mat-icon "more_vert" at bounding box center [617, 264] width 10 height 10
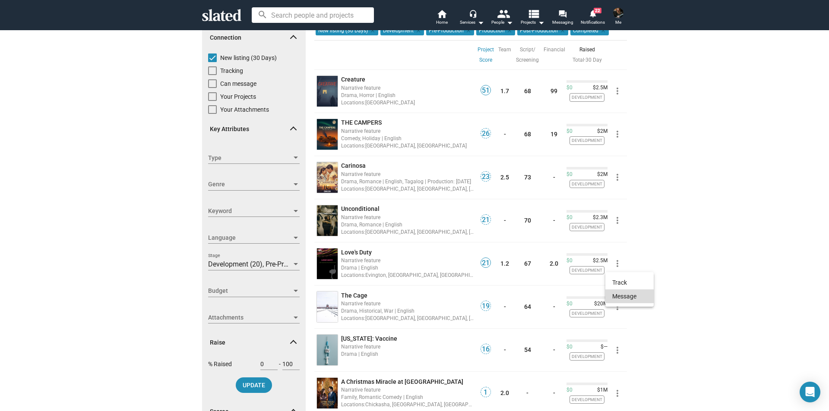
click at [620, 294] on button "Message" at bounding box center [629, 297] width 48 height 14
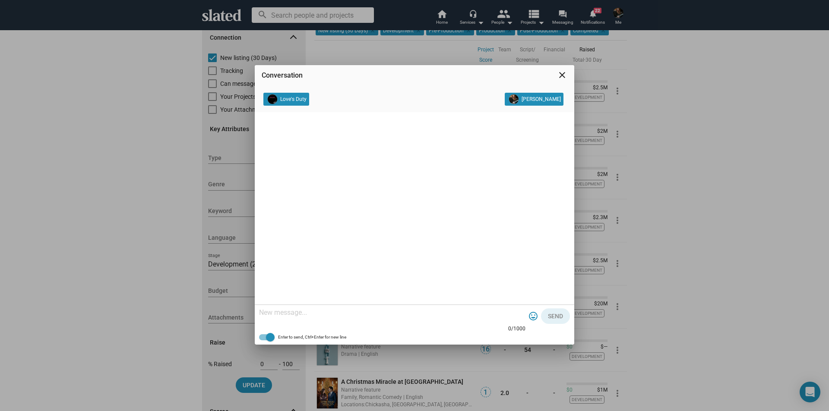
click at [285, 313] on textarea at bounding box center [392, 313] width 266 height 9
paste textarea "Sounds like a great story and a fantastic project. Is there a composer lined up…"
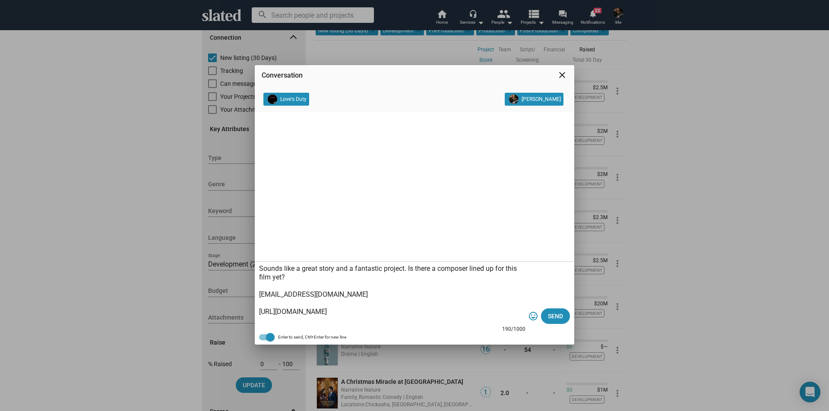
scroll to position [9, 0]
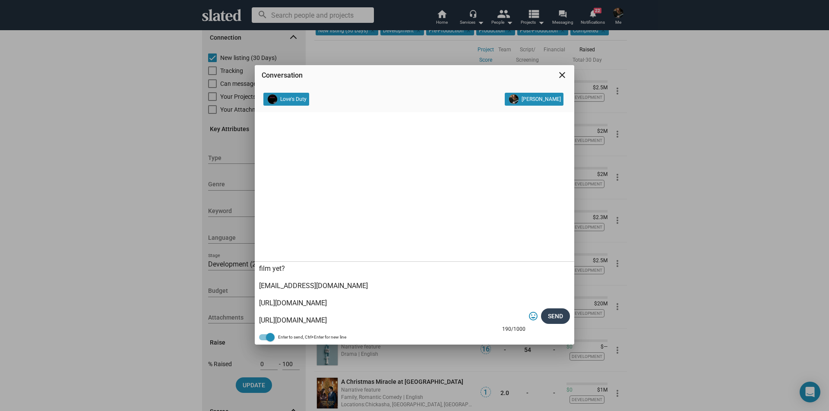
type textarea "Sounds like a great story and a fantastic project. Is there a composer lined up…"
click at [557, 317] on span "Send" at bounding box center [555, 317] width 15 height 16
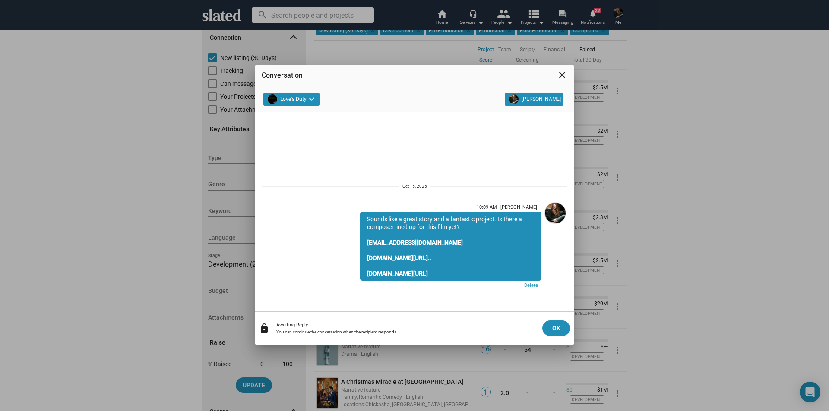
click at [556, 329] on span "OK" at bounding box center [556, 329] width 14 height 16
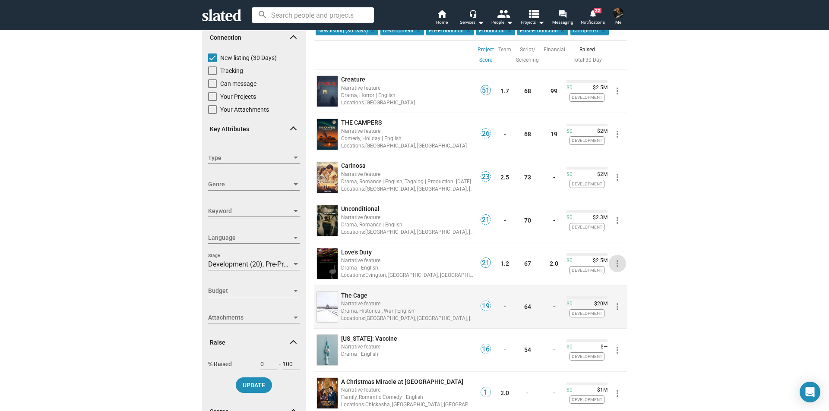
scroll to position [86, 0]
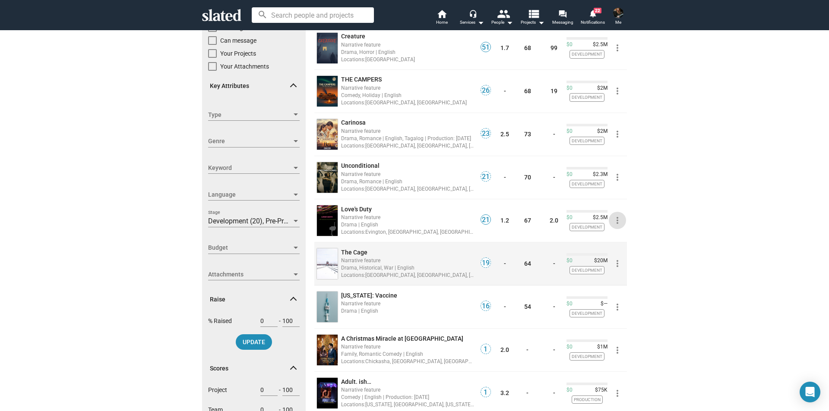
click at [614, 266] on mat-icon "more_vert" at bounding box center [617, 264] width 10 height 10
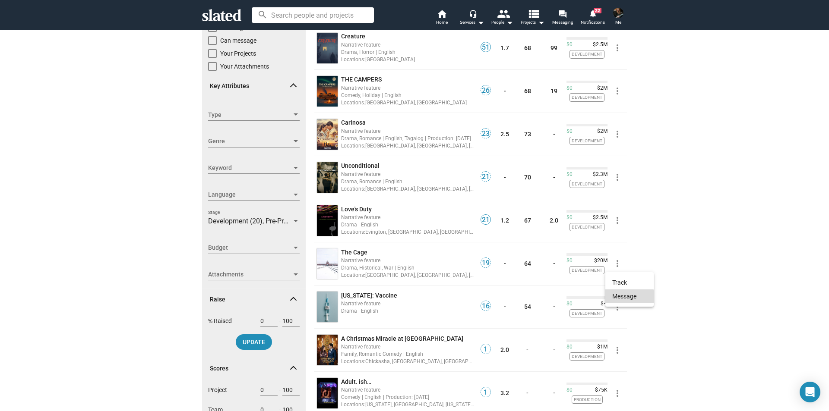
click at [620, 298] on button "Message" at bounding box center [629, 297] width 48 height 14
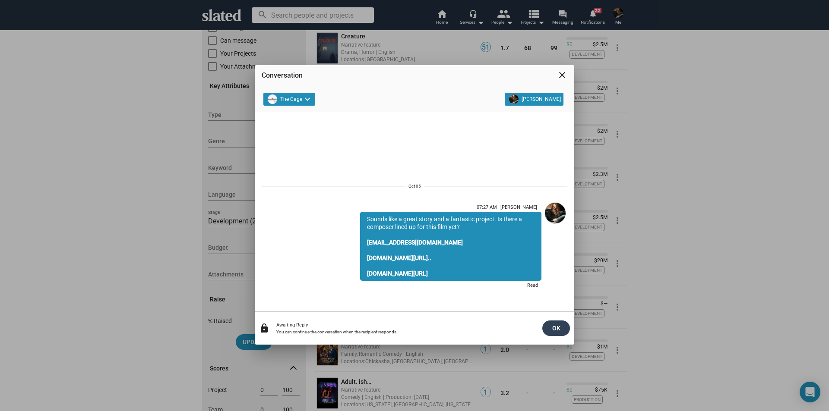
click at [560, 328] on span "OK" at bounding box center [556, 329] width 14 height 16
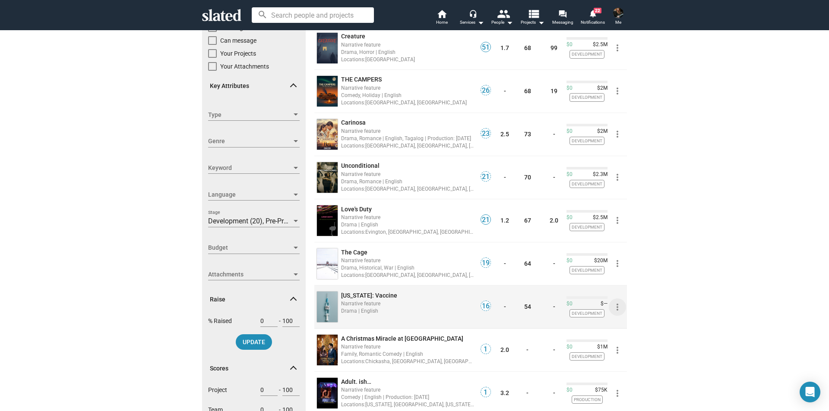
click at [614, 309] on mat-icon "more_vert" at bounding box center [617, 307] width 10 height 10
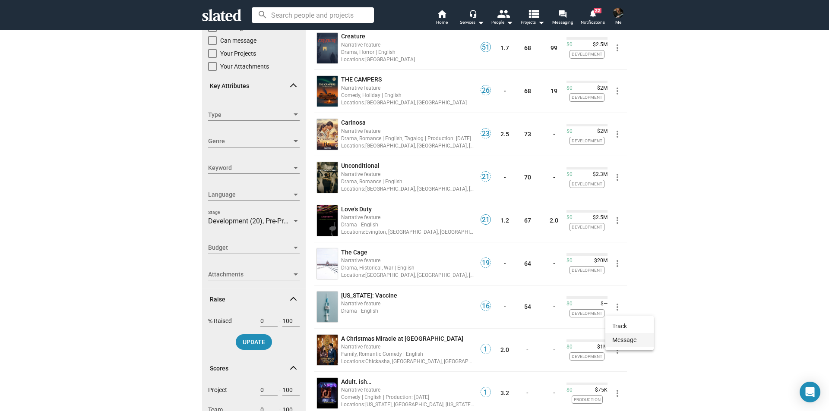
click at [619, 341] on button "Message" at bounding box center [629, 340] width 48 height 14
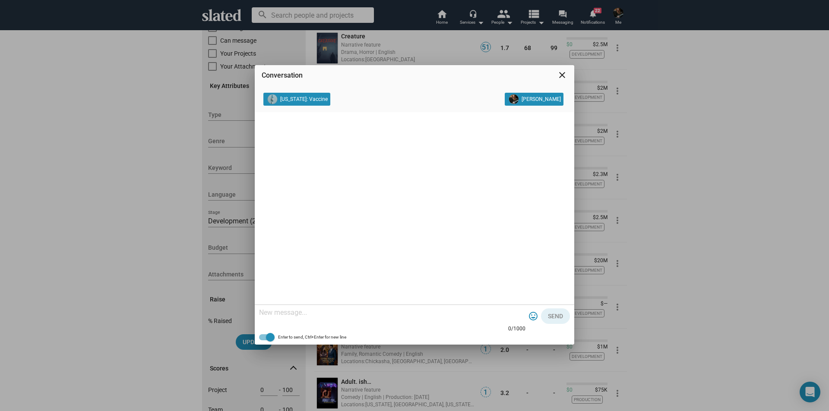
click at [375, 313] on textarea at bounding box center [392, 313] width 266 height 9
paste textarea "Sounds like a great story and a fantastic project. Is there a composer lined up…"
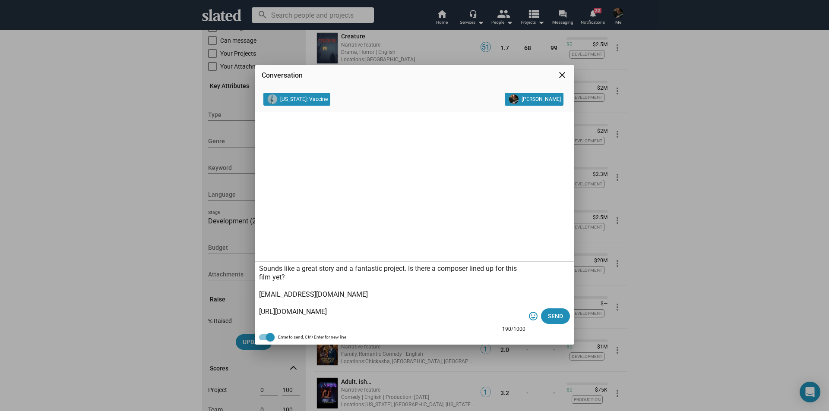
scroll to position [9, 0]
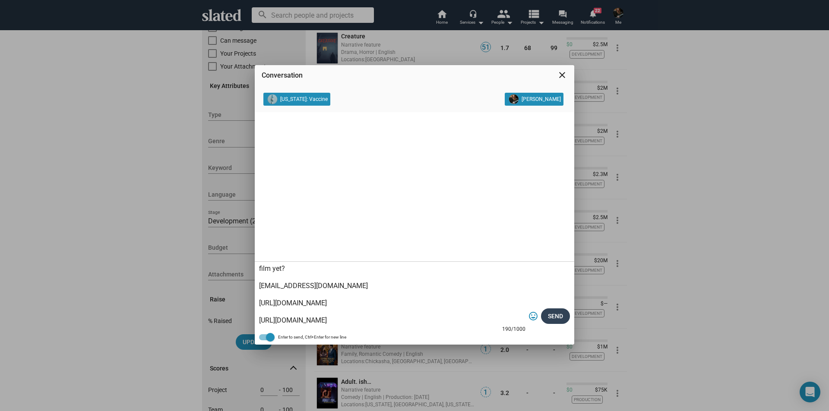
type textarea "Sounds like a great story and a fantastic project. Is there a composer lined up…"
click at [555, 317] on span "Send" at bounding box center [555, 317] width 15 height 16
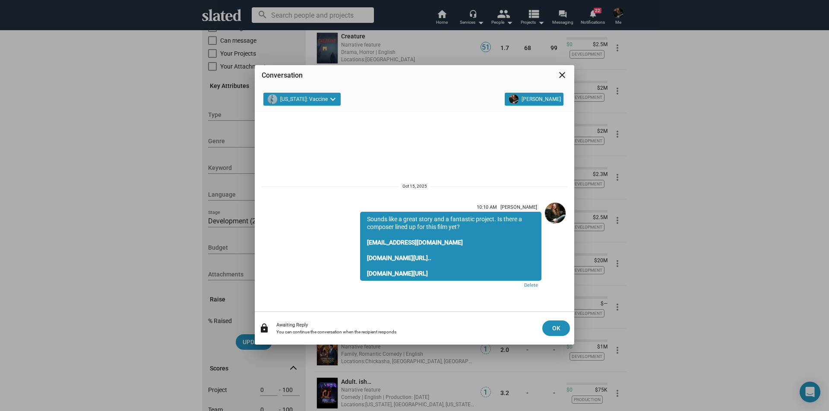
click at [560, 78] on mat-icon "close" at bounding box center [562, 75] width 10 height 10
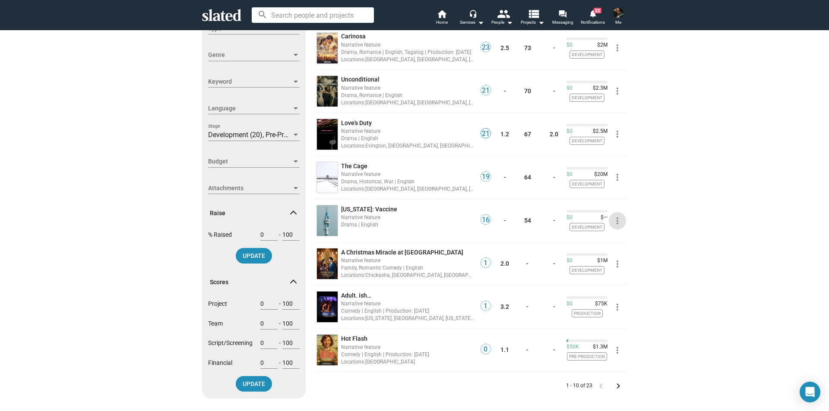
scroll to position [216, 0]
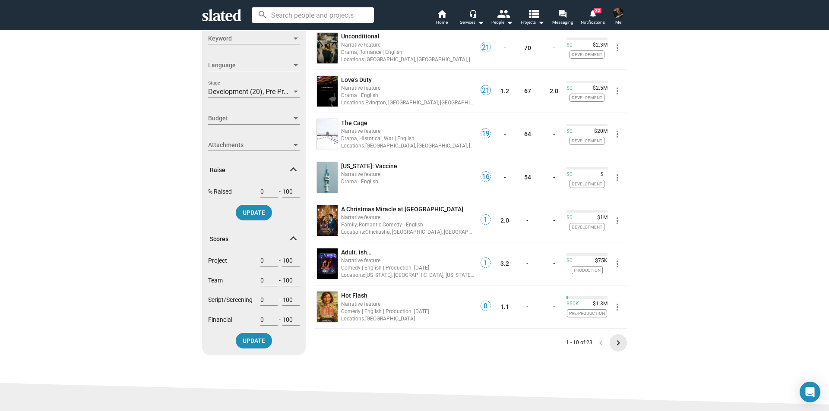
click at [614, 343] on mat-icon "keyboard_arrow_right" at bounding box center [618, 343] width 10 height 10
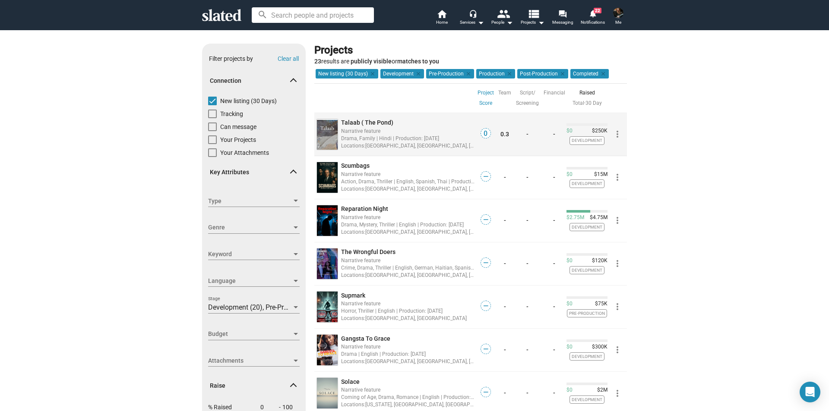
click at [614, 136] on mat-icon "more_vert" at bounding box center [617, 134] width 10 height 10
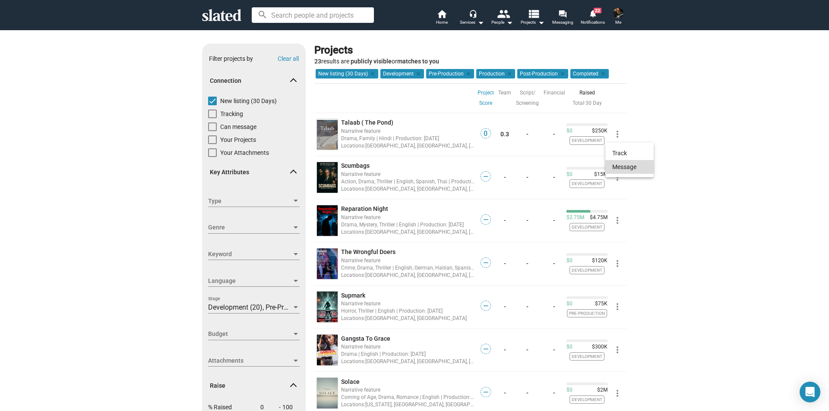
click at [620, 165] on button "Message" at bounding box center [629, 167] width 48 height 14
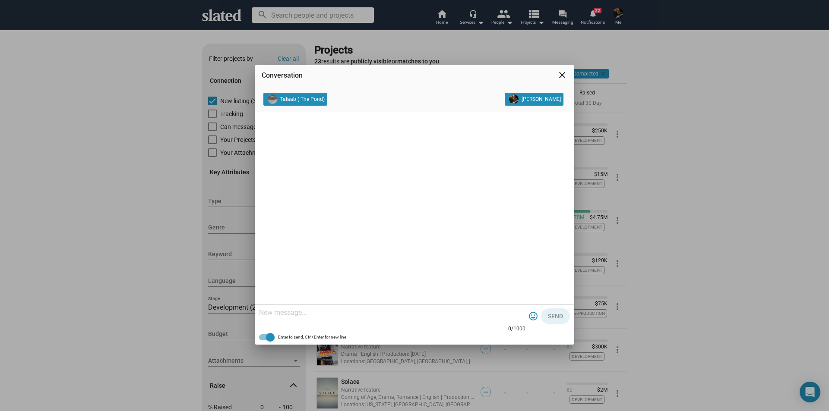
click at [349, 312] on textarea at bounding box center [392, 313] width 266 height 9
paste textarea "Sounds like a great story and a fantastic project. Is there a composer lined up…"
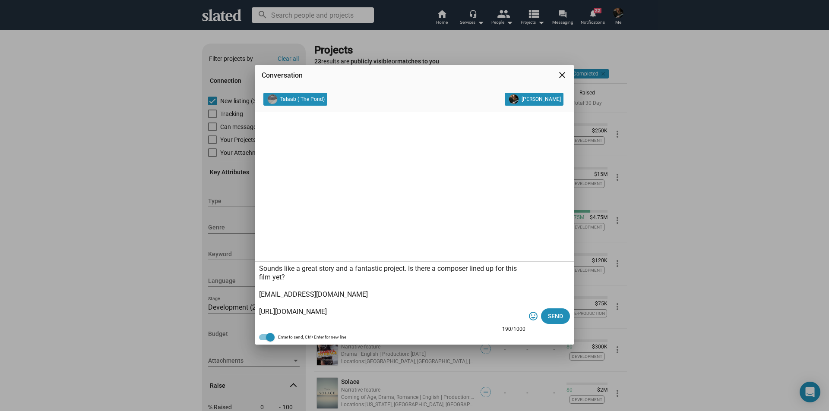
scroll to position [9, 0]
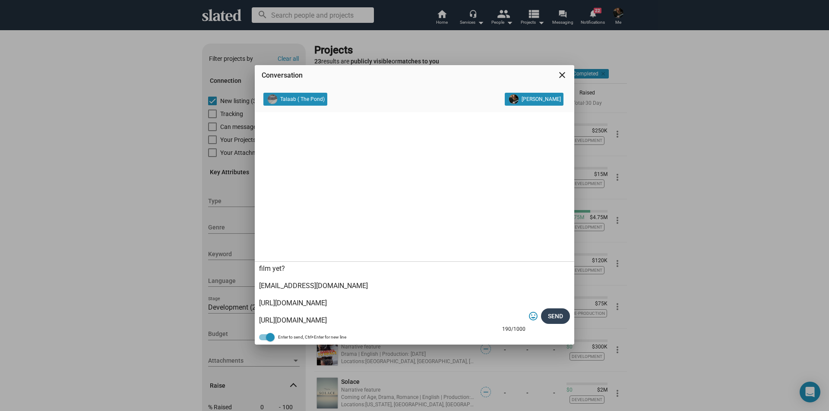
type textarea "Sounds like a great story and a fantastic project. Is there a composer lined up…"
click at [559, 316] on span "Send" at bounding box center [555, 317] width 15 height 16
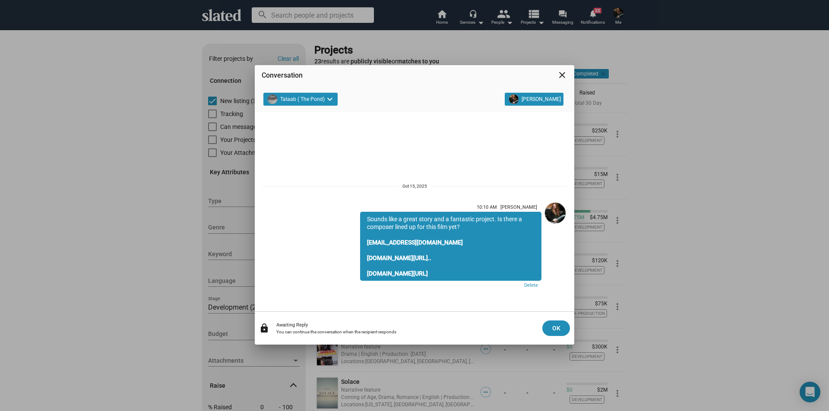
click at [563, 74] on mat-icon "close" at bounding box center [562, 75] width 10 height 10
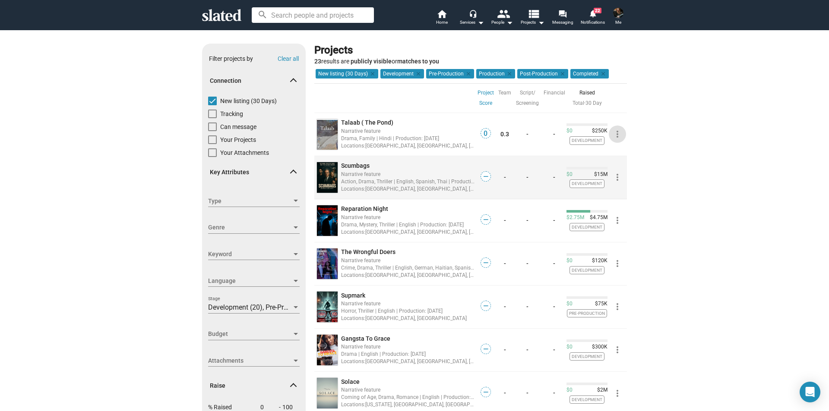
click at [613, 178] on mat-icon "more_vert" at bounding box center [617, 177] width 10 height 10
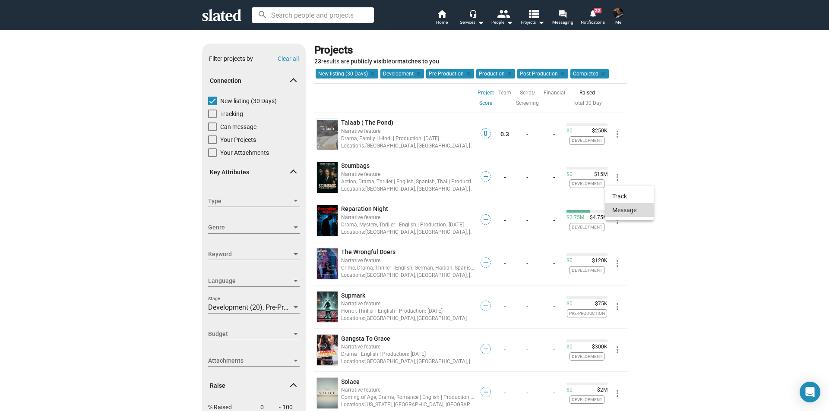
click at [617, 212] on button "Message" at bounding box center [629, 210] width 48 height 14
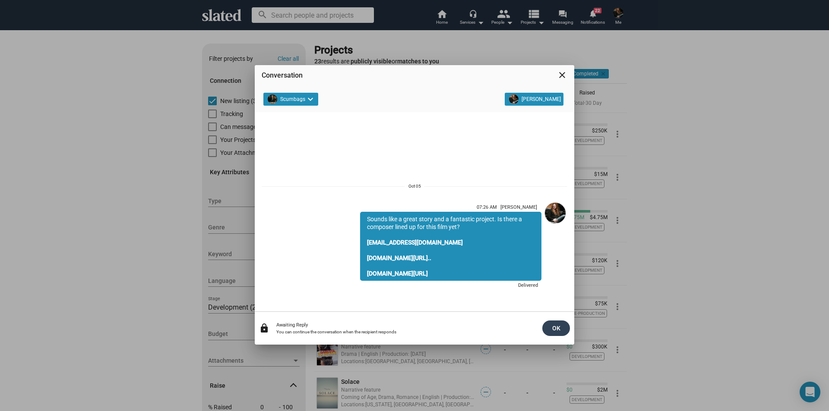
click at [560, 327] on span "OK" at bounding box center [556, 329] width 14 height 16
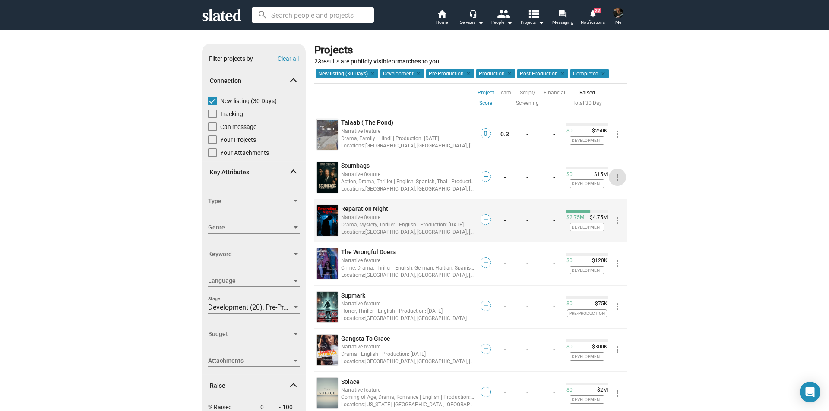
click at [616, 222] on mat-icon "more_vert" at bounding box center [617, 220] width 10 height 10
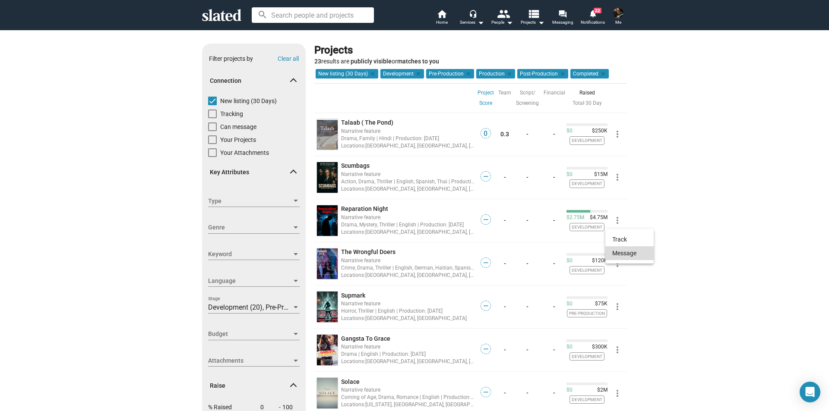
click at [618, 254] on button "Message" at bounding box center [629, 254] width 48 height 14
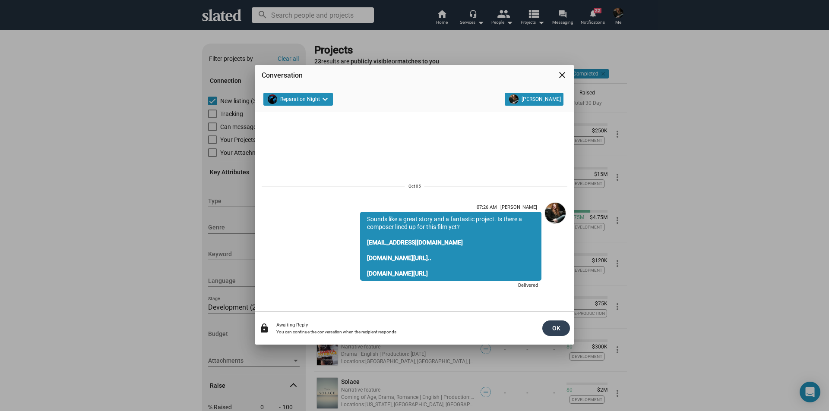
click at [556, 326] on span "OK" at bounding box center [556, 329] width 14 height 16
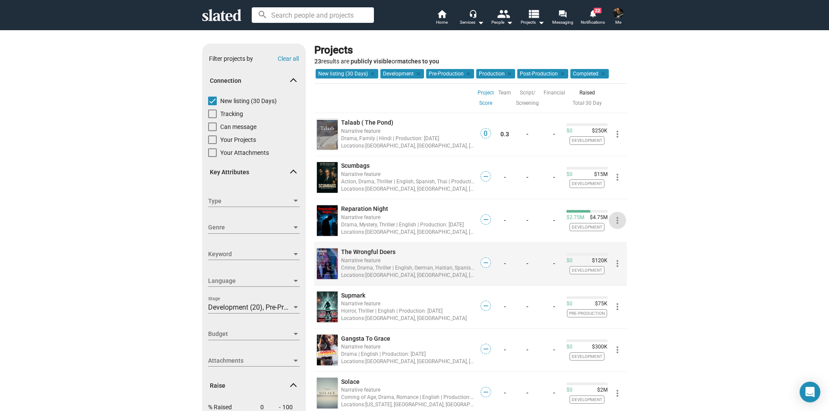
click at [615, 265] on mat-icon "more_vert" at bounding box center [617, 264] width 10 height 10
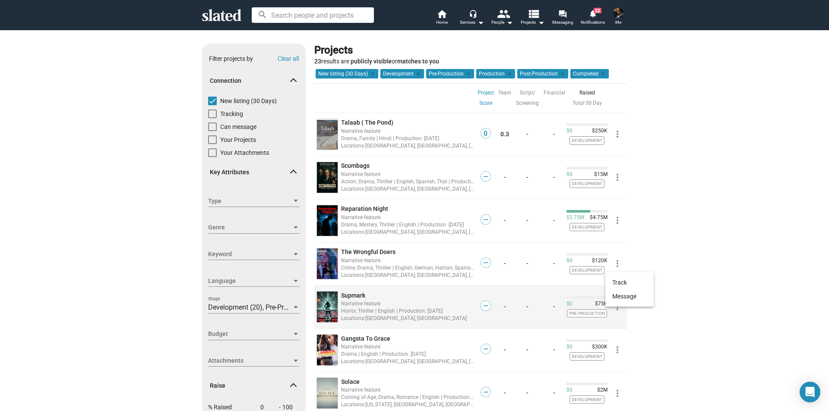
click at [621, 295] on button "Message" at bounding box center [629, 297] width 48 height 14
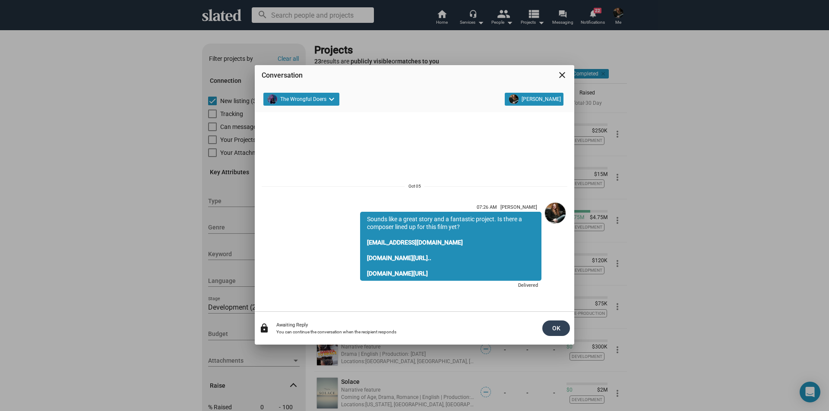
click at [553, 328] on span "OK" at bounding box center [556, 329] width 14 height 16
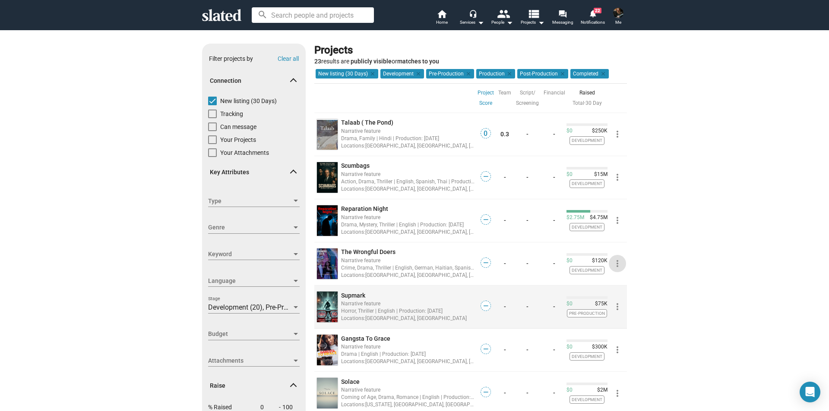
click at [615, 308] on mat-icon "more_vert" at bounding box center [617, 307] width 10 height 10
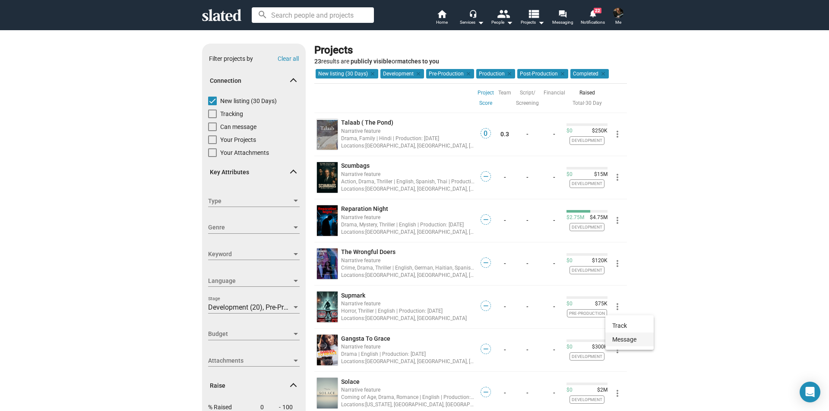
click at [617, 340] on button "Message" at bounding box center [629, 340] width 48 height 14
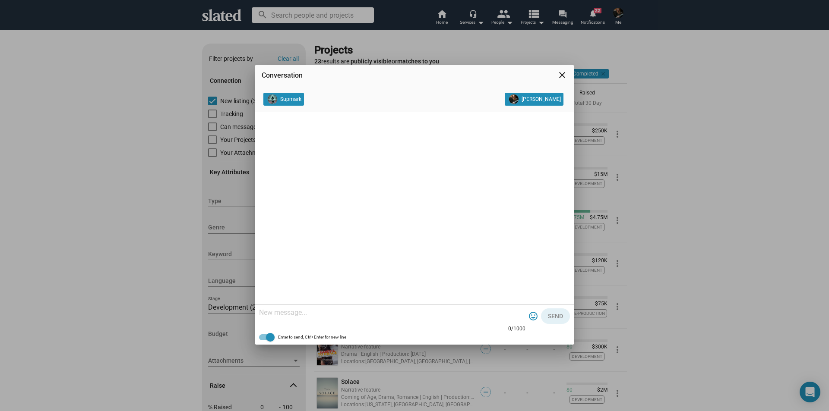
click at [416, 315] on textarea at bounding box center [392, 313] width 266 height 9
paste textarea "Sounds like a great story and a fantastic project. Is there a composer lined up…"
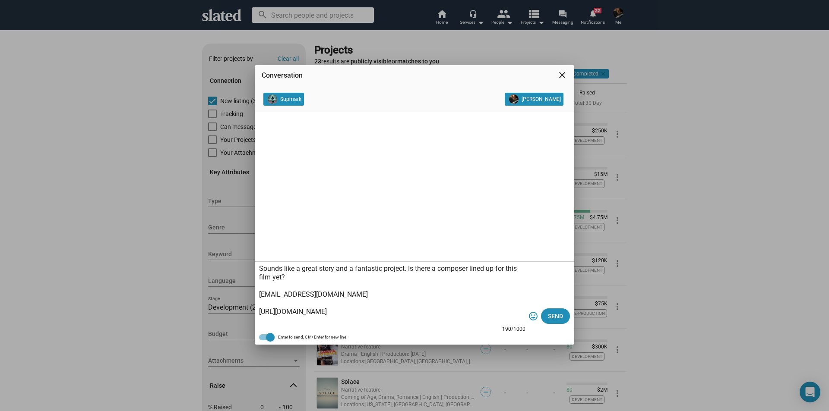
scroll to position [9, 0]
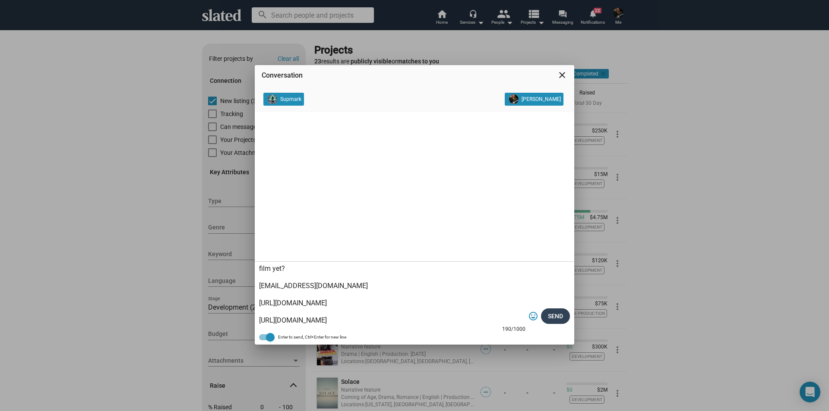
type textarea "Sounds like a great story and a fantastic project. Is there a composer lined up…"
click at [554, 315] on span "Send" at bounding box center [555, 317] width 15 height 16
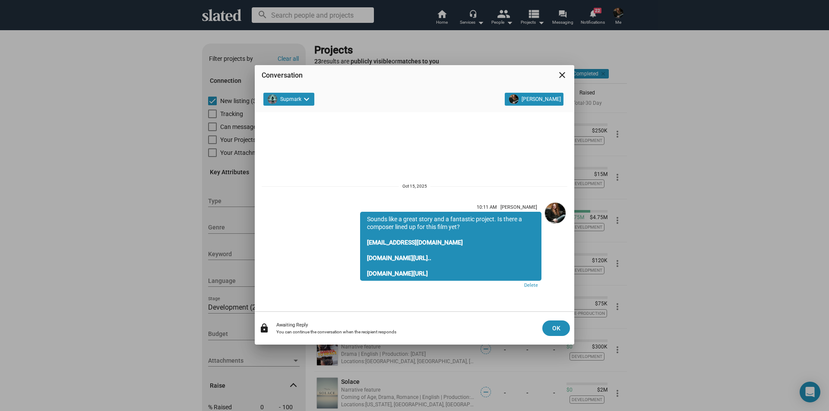
click at [565, 74] on mat-icon "close" at bounding box center [562, 75] width 10 height 10
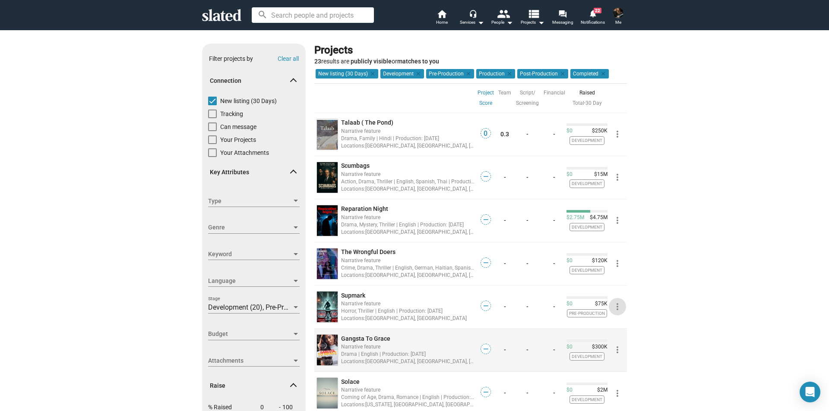
scroll to position [43, 0]
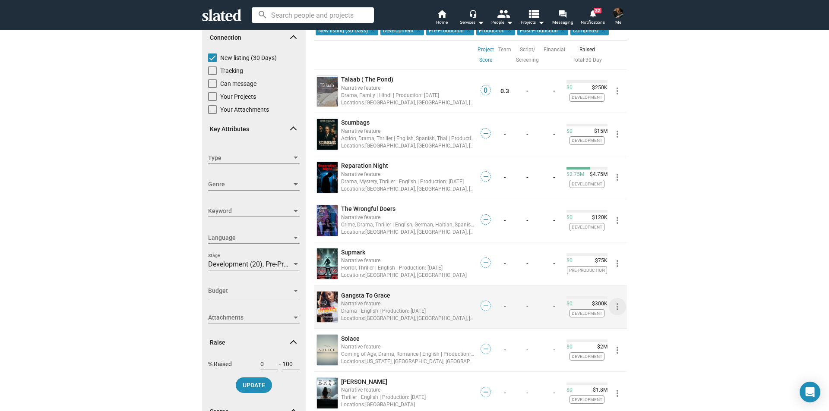
click at [613, 307] on mat-icon "more_vert" at bounding box center [617, 307] width 10 height 10
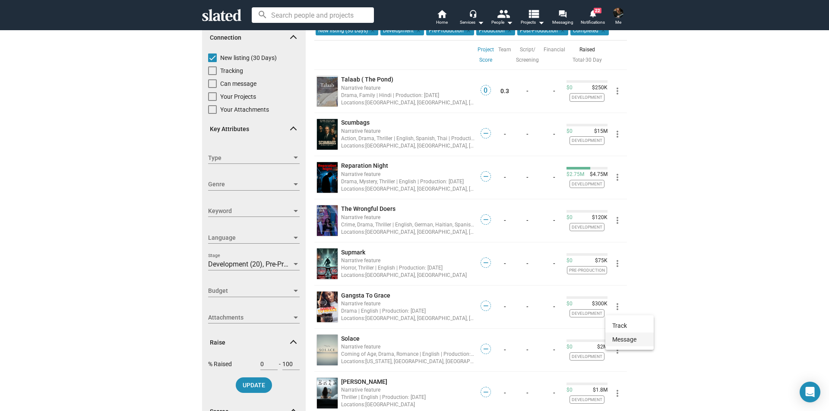
click at [626, 341] on button "Message" at bounding box center [629, 340] width 48 height 14
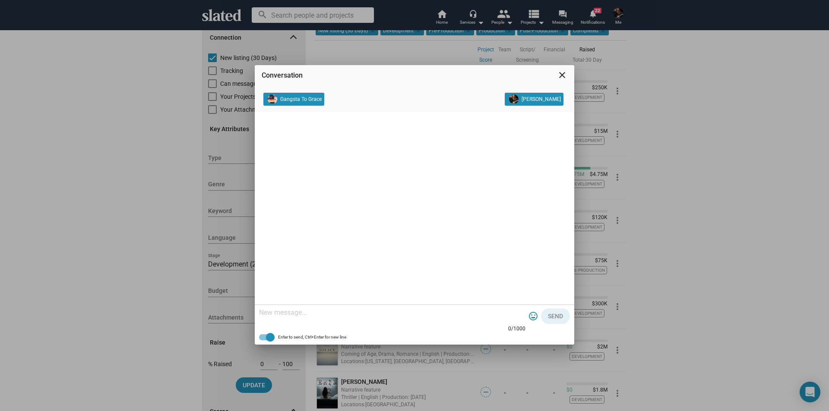
click at [323, 315] on textarea at bounding box center [392, 313] width 266 height 9
paste textarea "Sounds like a great story and a fantastic project. Is there a composer lined up…"
type textarea "Sounds like a great story and a fantastic project. Is there a composer lined up…"
click at [560, 319] on span "Send" at bounding box center [555, 317] width 15 height 16
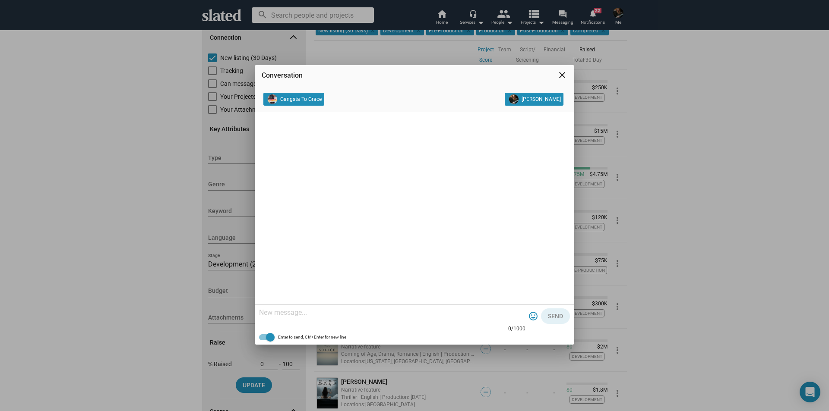
scroll to position [0, 0]
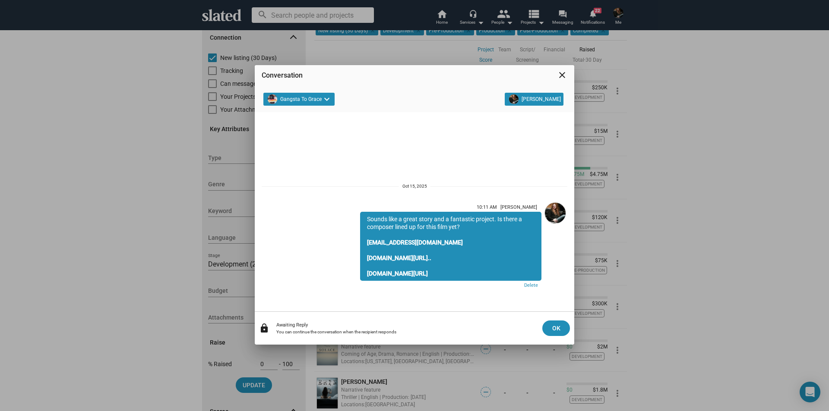
click at [562, 76] on mat-icon "close" at bounding box center [562, 75] width 10 height 10
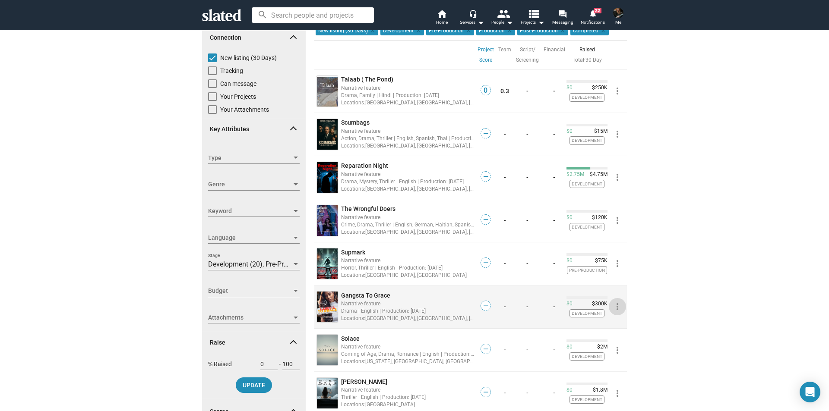
scroll to position [130, 0]
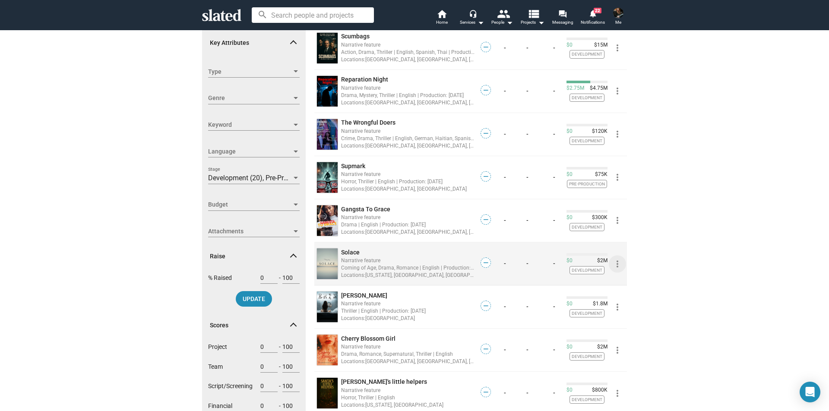
click at [614, 266] on mat-icon "more_vert" at bounding box center [617, 264] width 10 height 10
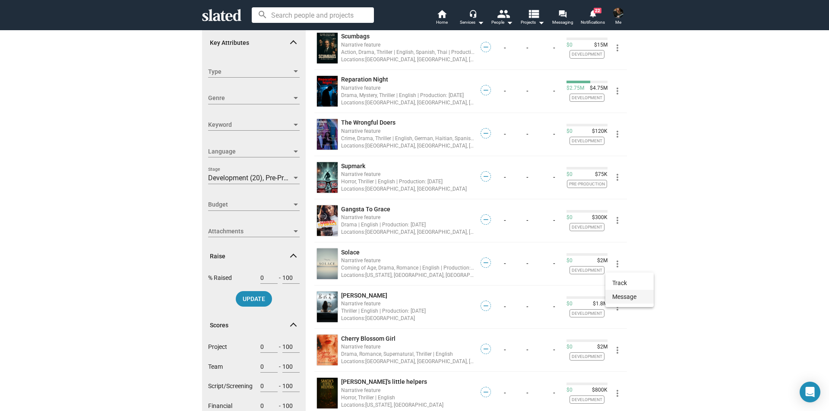
click at [620, 297] on button "Message" at bounding box center [629, 297] width 48 height 14
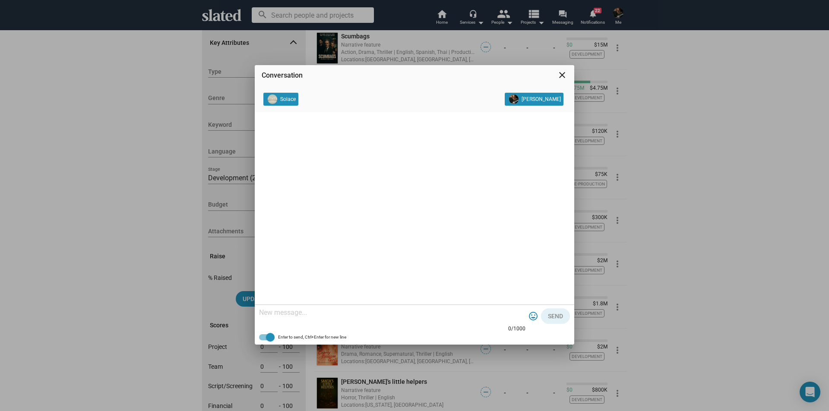
click at [373, 316] on textarea at bounding box center [392, 313] width 266 height 9
paste textarea "Sounds like a great story and a fantastic project. Is there a composer lined up…"
type textarea "Sounds like a great story and a fantastic project. Is there a composer lined up…"
click at [558, 315] on span "Send" at bounding box center [555, 317] width 15 height 16
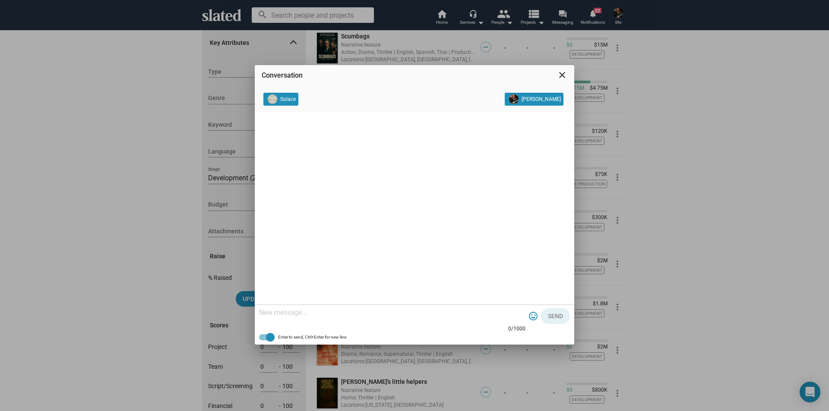
scroll to position [0, 0]
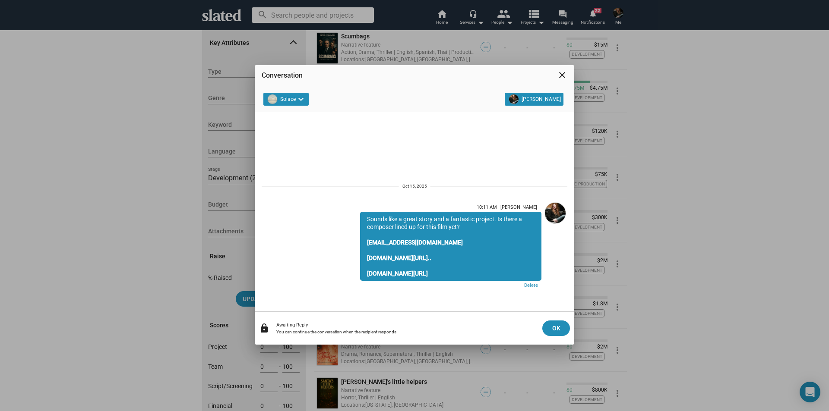
click at [563, 74] on mat-icon "close" at bounding box center [562, 75] width 10 height 10
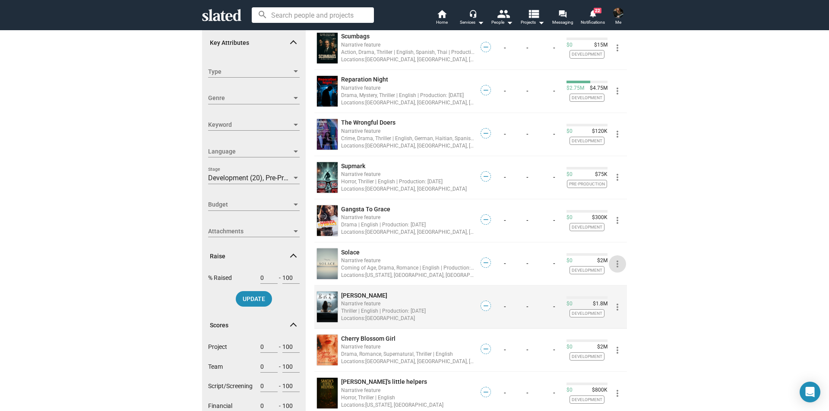
click at [613, 307] on mat-icon "more_vert" at bounding box center [617, 307] width 10 height 10
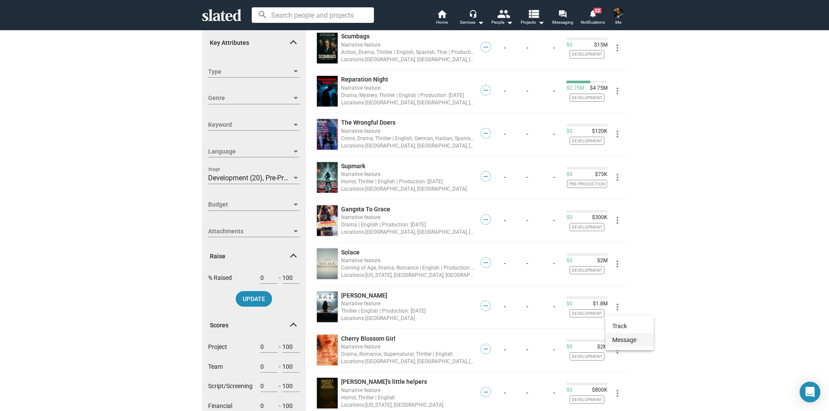
click at [619, 340] on button "Message" at bounding box center [629, 340] width 48 height 14
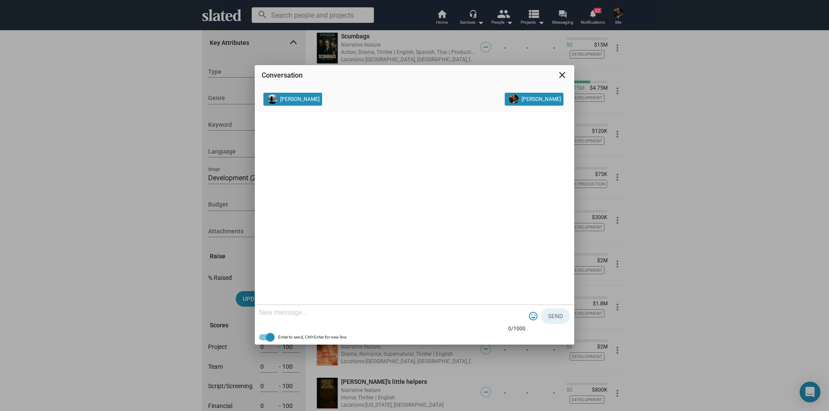
click at [332, 316] on textarea at bounding box center [392, 313] width 266 height 9
paste textarea "Sounds like a great story and a fantastic project. Is there a composer lined up…"
type textarea "Sounds like a great story and a fantastic project. Is there a composer lined up…"
click at [558, 317] on span "Send" at bounding box center [555, 317] width 15 height 16
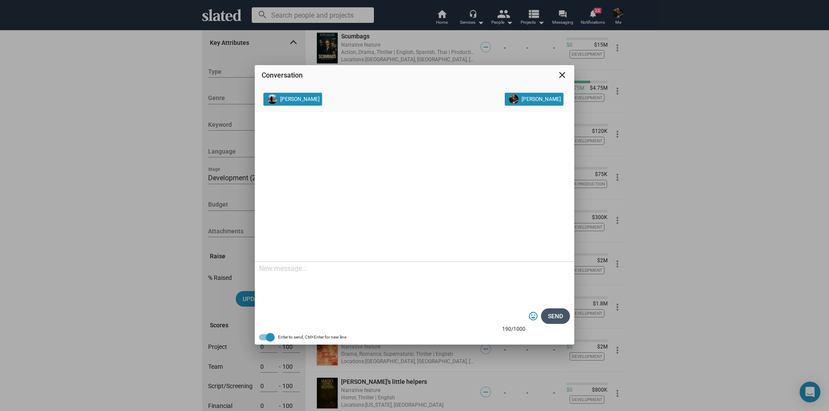
scroll to position [0, 0]
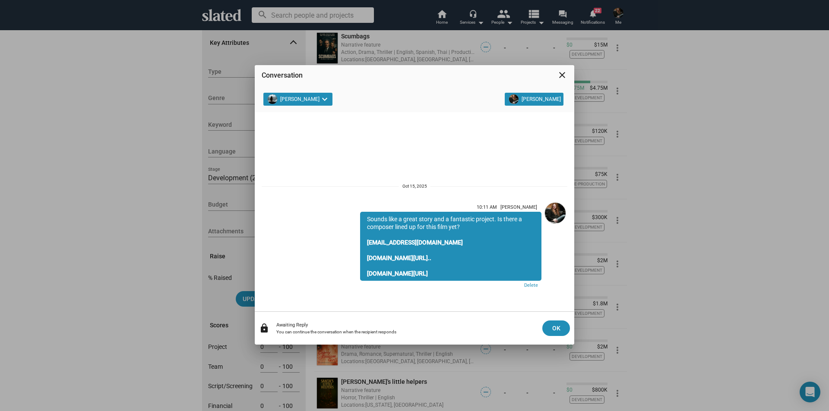
drag, startPoint x: 562, startPoint y: 72, endPoint x: 560, endPoint y: 95, distance: 23.0
click at [562, 73] on mat-icon "close" at bounding box center [562, 75] width 10 height 10
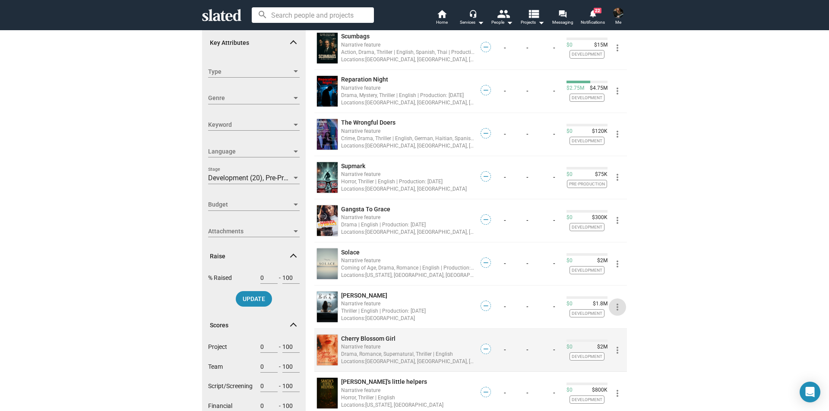
scroll to position [173, 0]
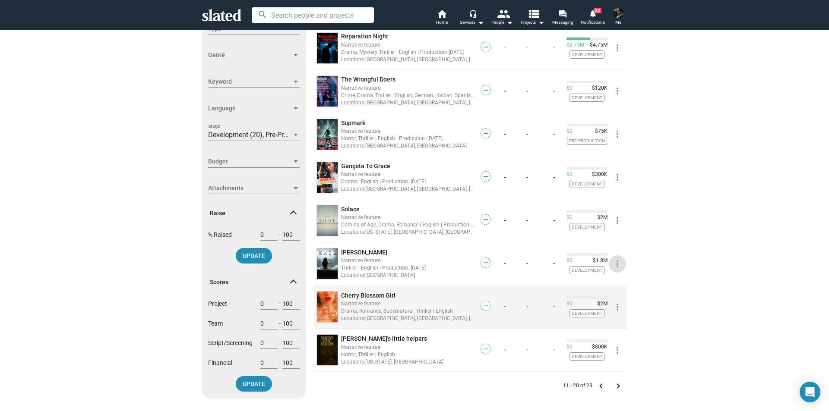
click at [613, 307] on mat-icon "more_vert" at bounding box center [617, 307] width 10 height 10
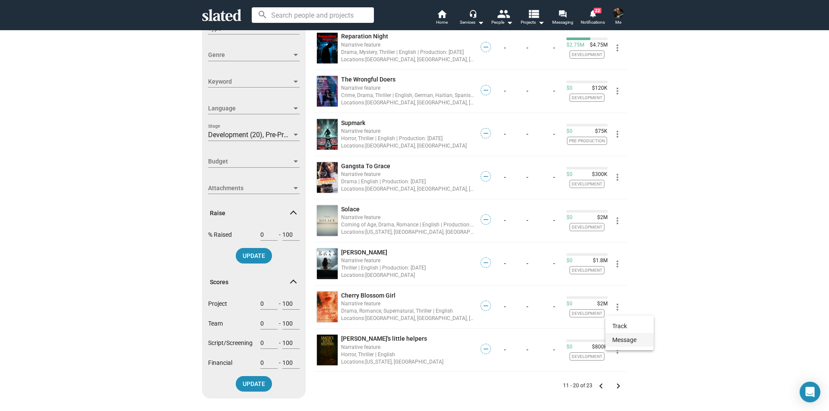
click at [618, 339] on button "Message" at bounding box center [629, 340] width 48 height 14
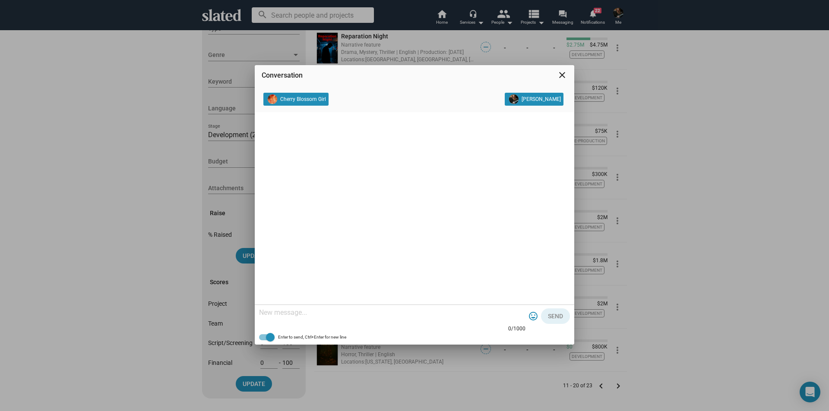
click at [416, 318] on div at bounding box center [392, 313] width 266 height 25
paste textarea "Sounds like a great story and a fantastic project. Is there a composer lined up…"
type textarea "Sounds like a great story and a fantastic project. Is there a composer lined up…"
click at [557, 316] on span "Send" at bounding box center [555, 317] width 15 height 16
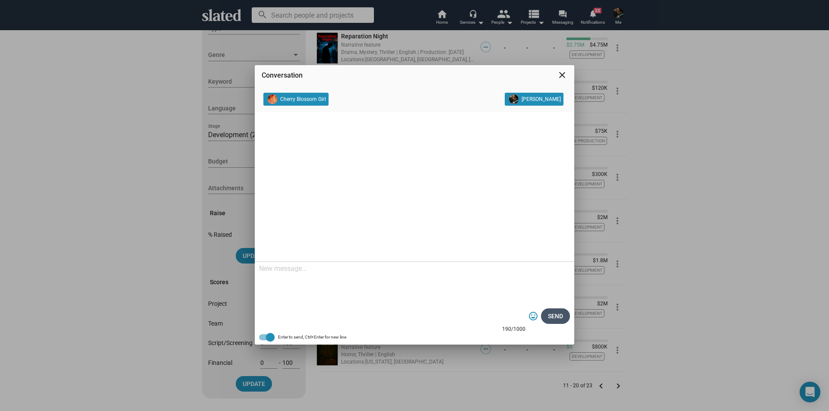
scroll to position [0, 0]
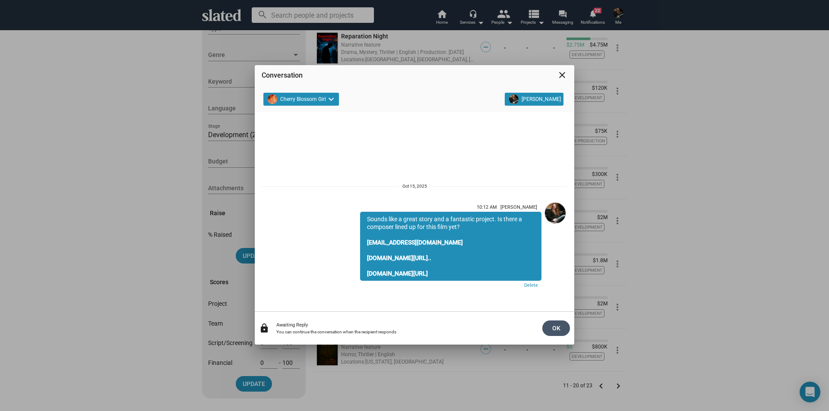
click at [556, 325] on span "OK" at bounding box center [556, 329] width 14 height 16
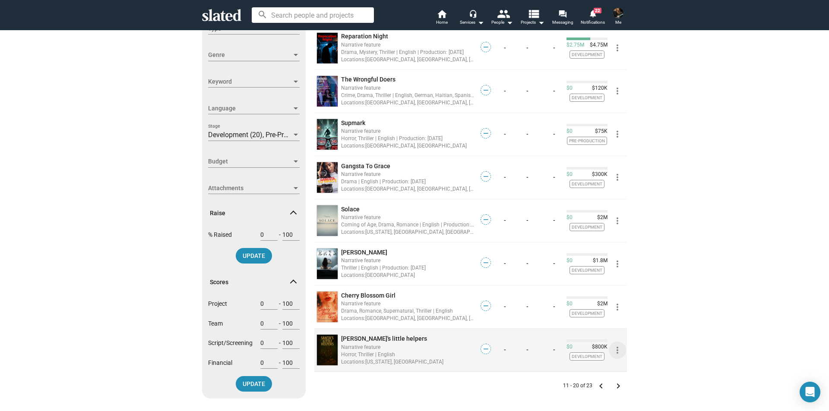
click at [614, 351] on mat-icon "more_vert" at bounding box center [617, 350] width 10 height 10
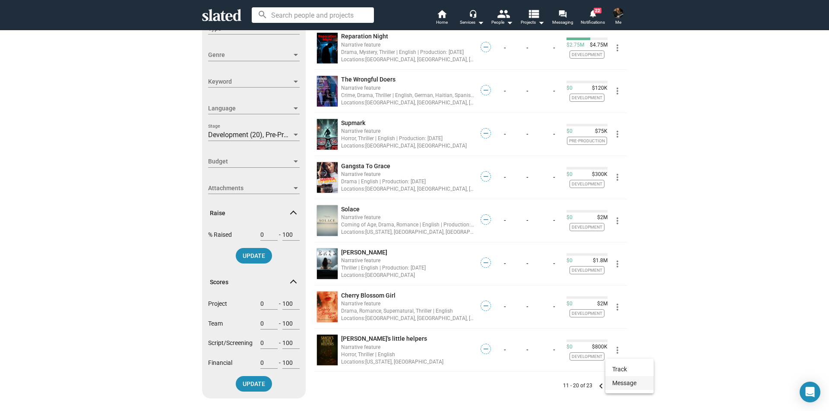
click at [628, 381] on button "Message" at bounding box center [629, 384] width 48 height 14
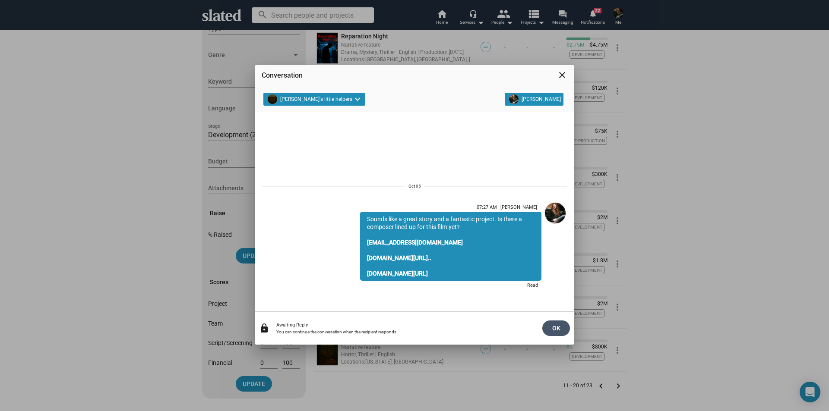
click at [562, 328] on span "OK" at bounding box center [556, 329] width 14 height 16
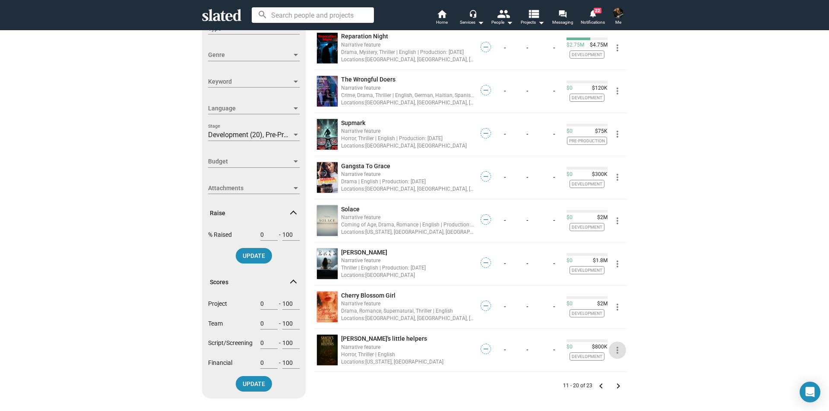
click at [614, 387] on mat-icon "keyboard_arrow_right" at bounding box center [618, 386] width 10 height 10
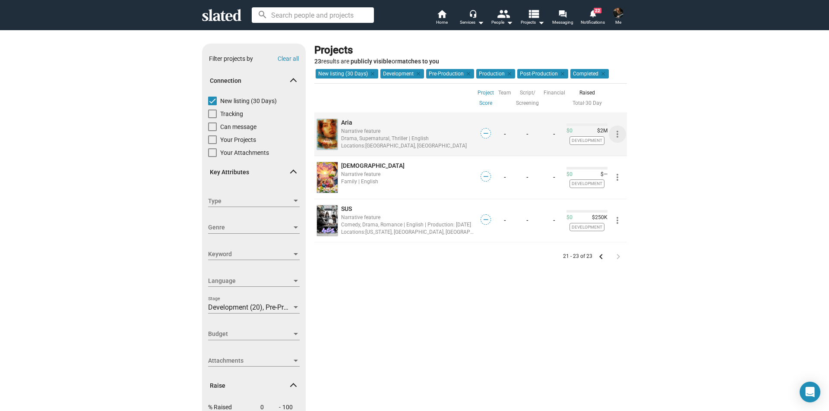
click at [613, 134] on mat-icon "more_vert" at bounding box center [617, 134] width 10 height 10
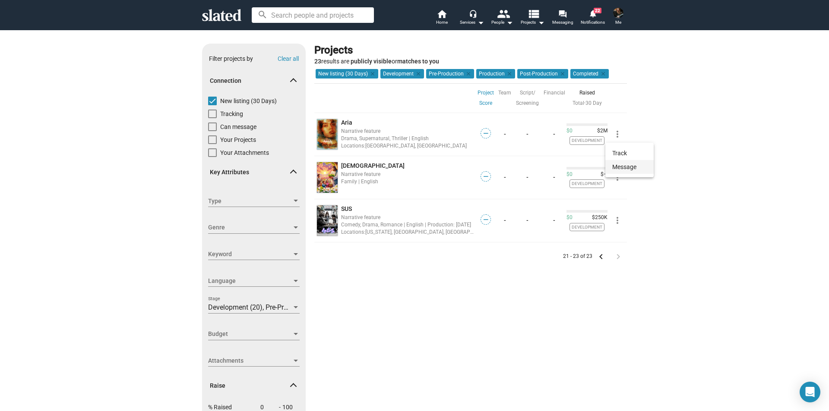
click at [621, 165] on button "Message" at bounding box center [629, 167] width 48 height 14
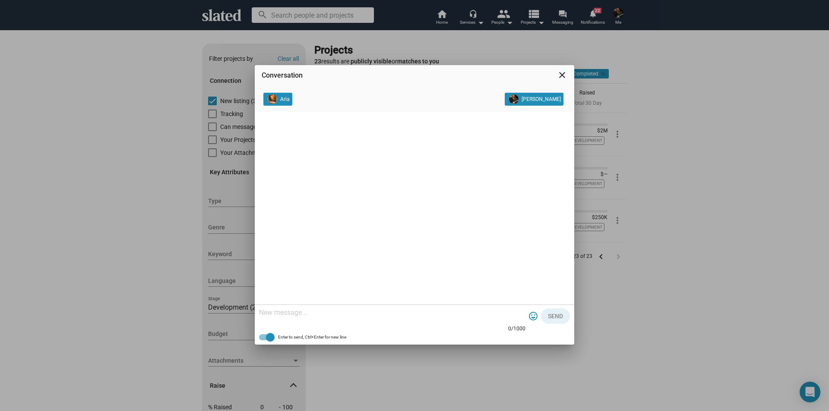
click at [418, 319] on div at bounding box center [392, 313] width 266 height 25
paste textarea "Sounds like a great story and a fantastic project. Is there a composer lined up…"
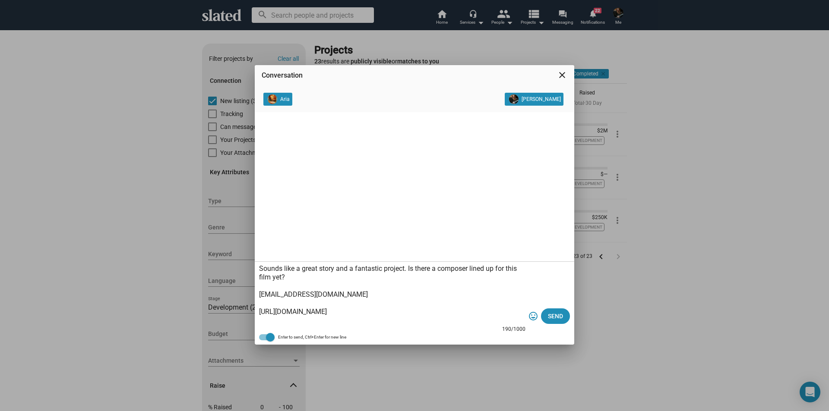
scroll to position [9, 0]
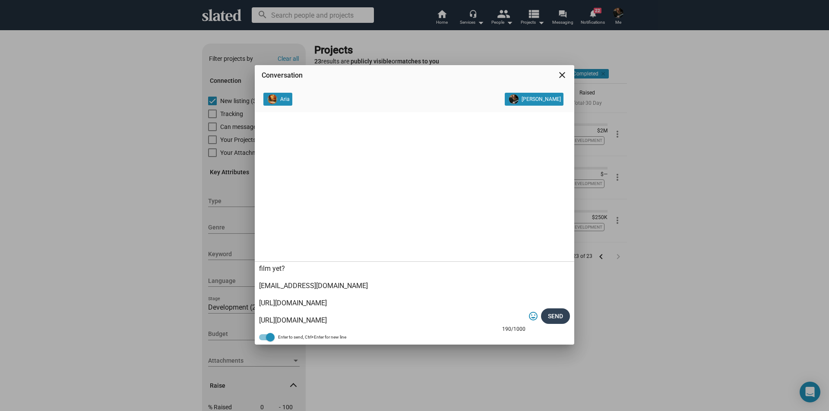
type textarea "Sounds like a great story and a fantastic project. Is there a composer lined up…"
click at [563, 316] on span "Send" at bounding box center [555, 317] width 15 height 16
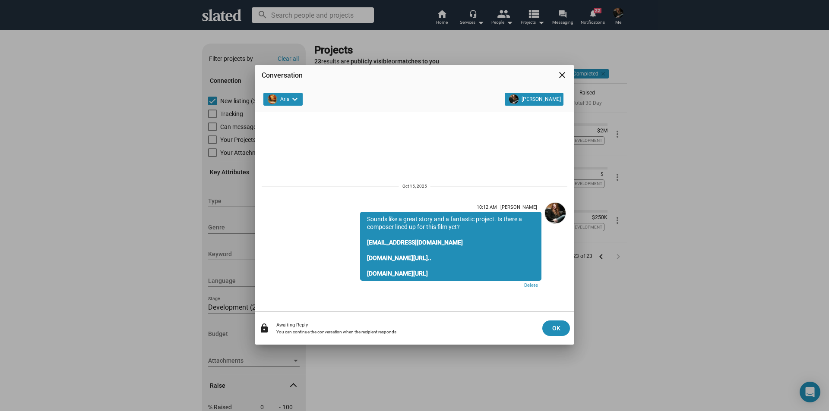
click at [561, 75] on mat-icon "close" at bounding box center [562, 75] width 10 height 10
